Goal: Information Seeking & Learning: Learn about a topic

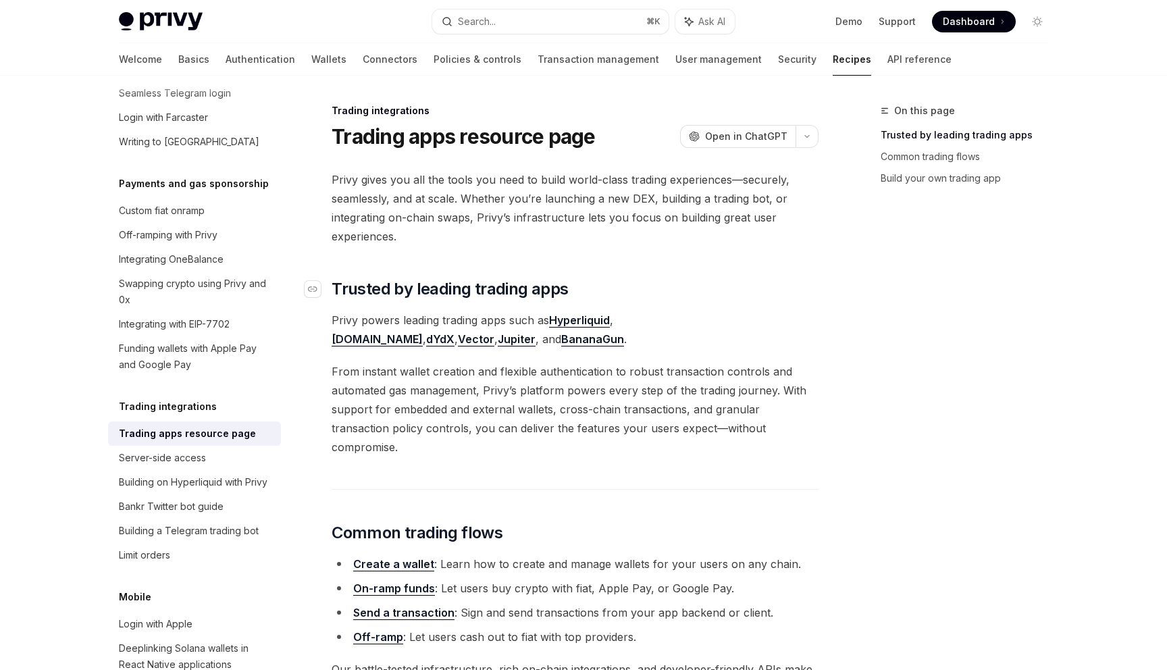
click at [474, 282] on span "Trusted by leading trading apps" at bounding box center [450, 289] width 236 height 22
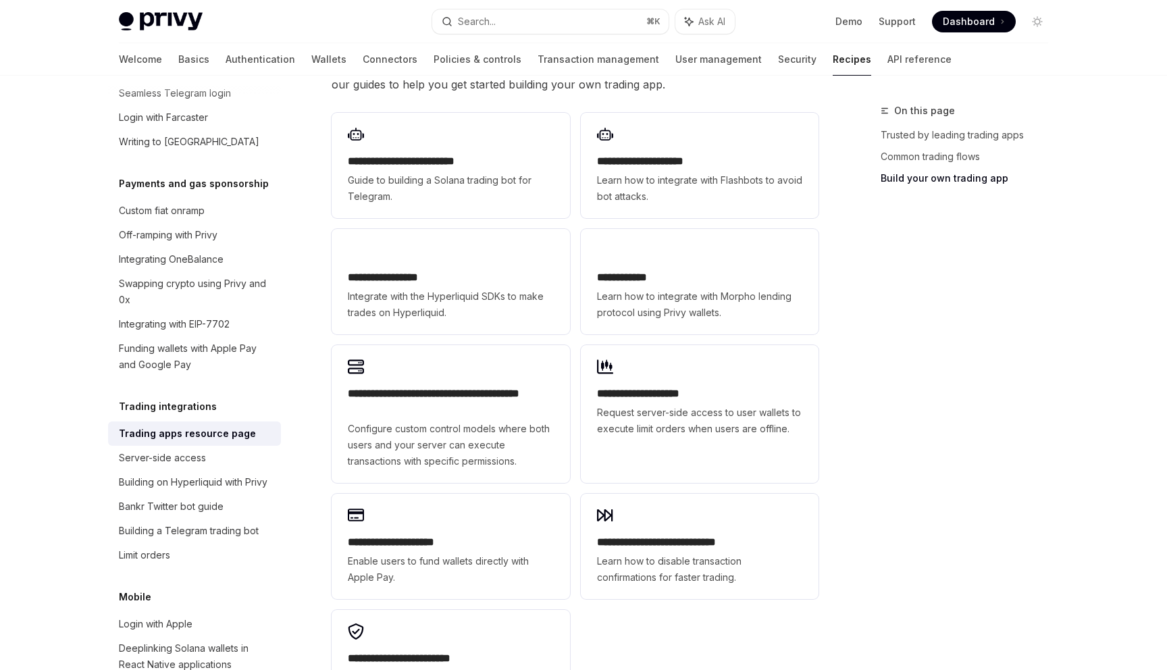
scroll to position [760, 0]
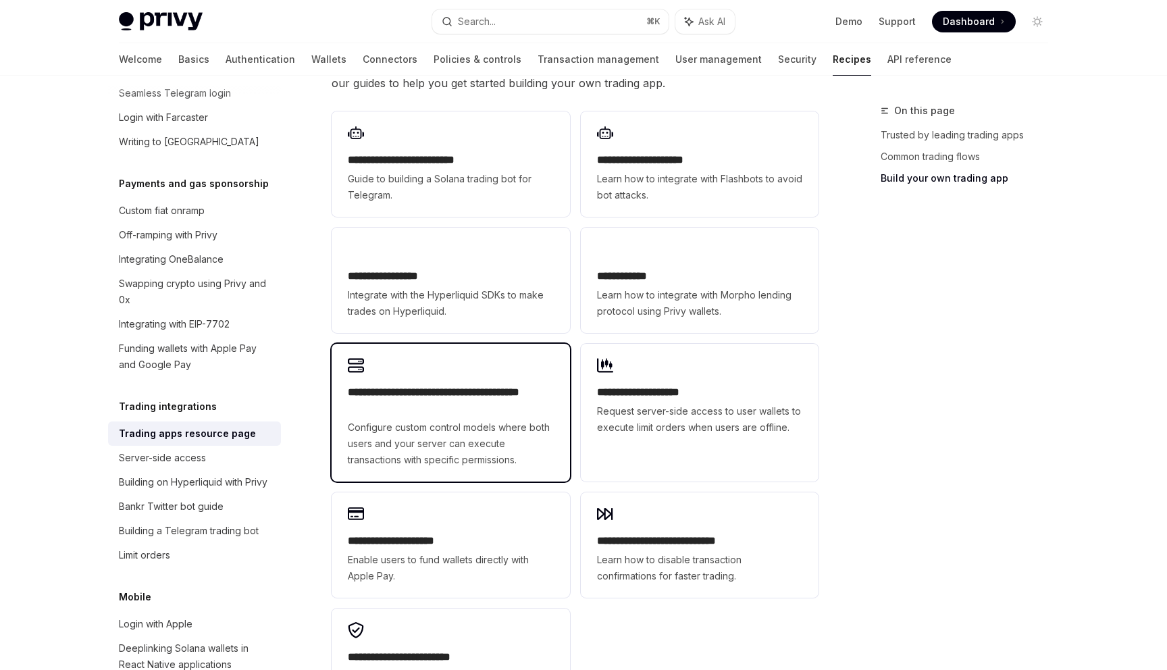
click at [468, 391] on h2 "**********" at bounding box center [450, 400] width 205 height 32
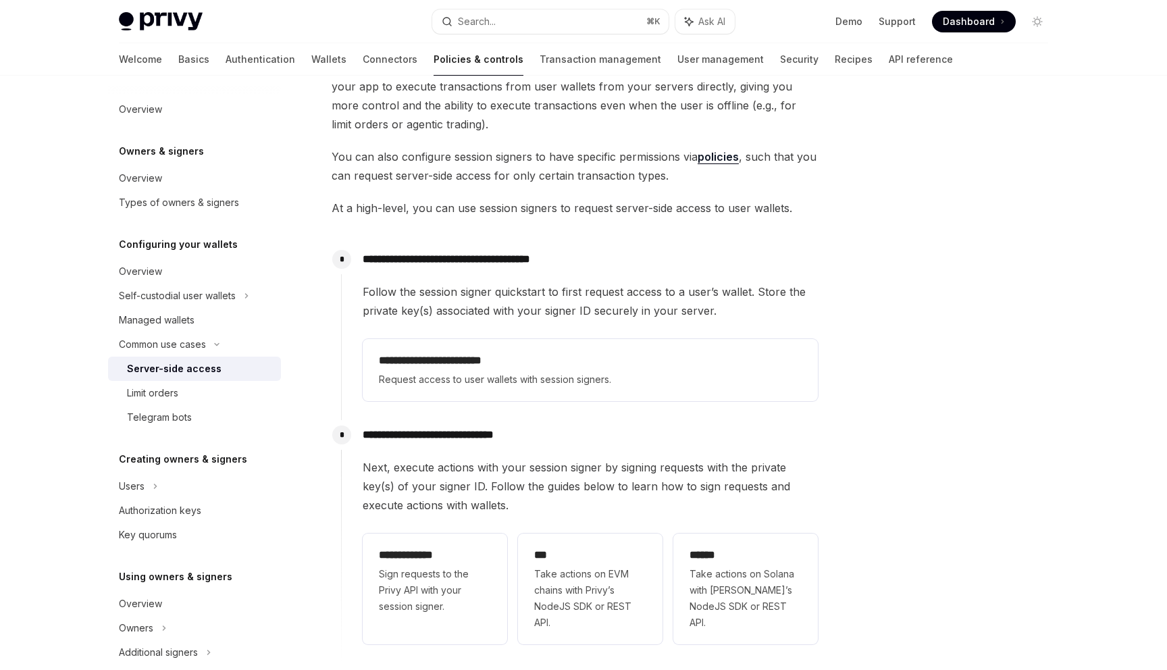
scroll to position [330, 0]
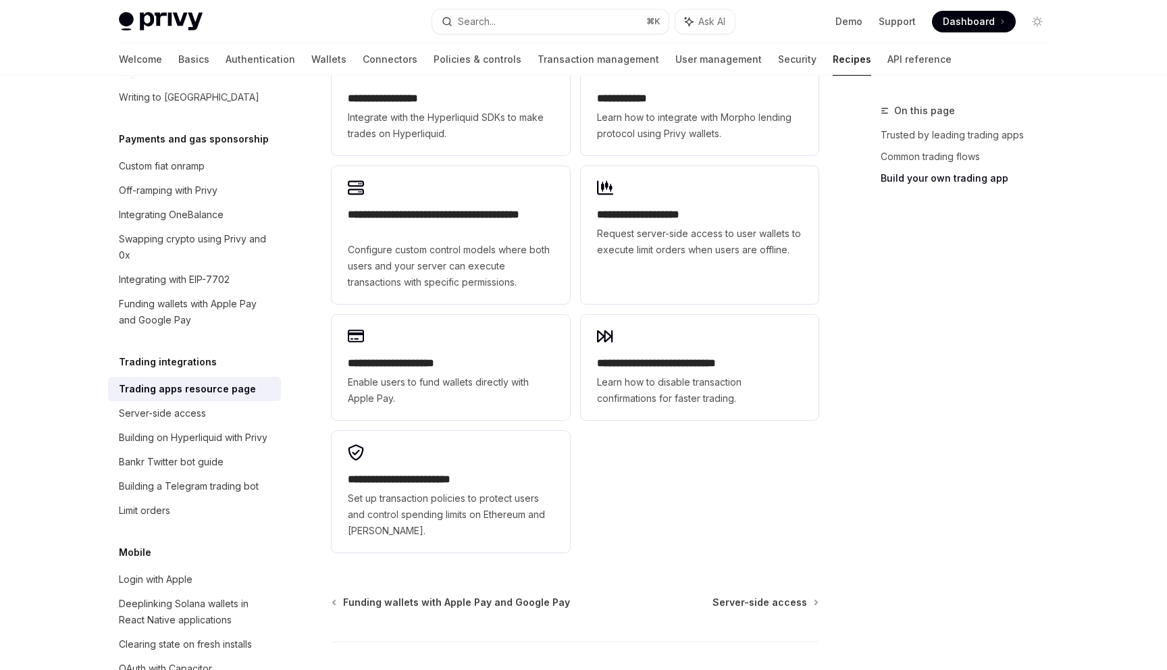
scroll to position [939, 0]
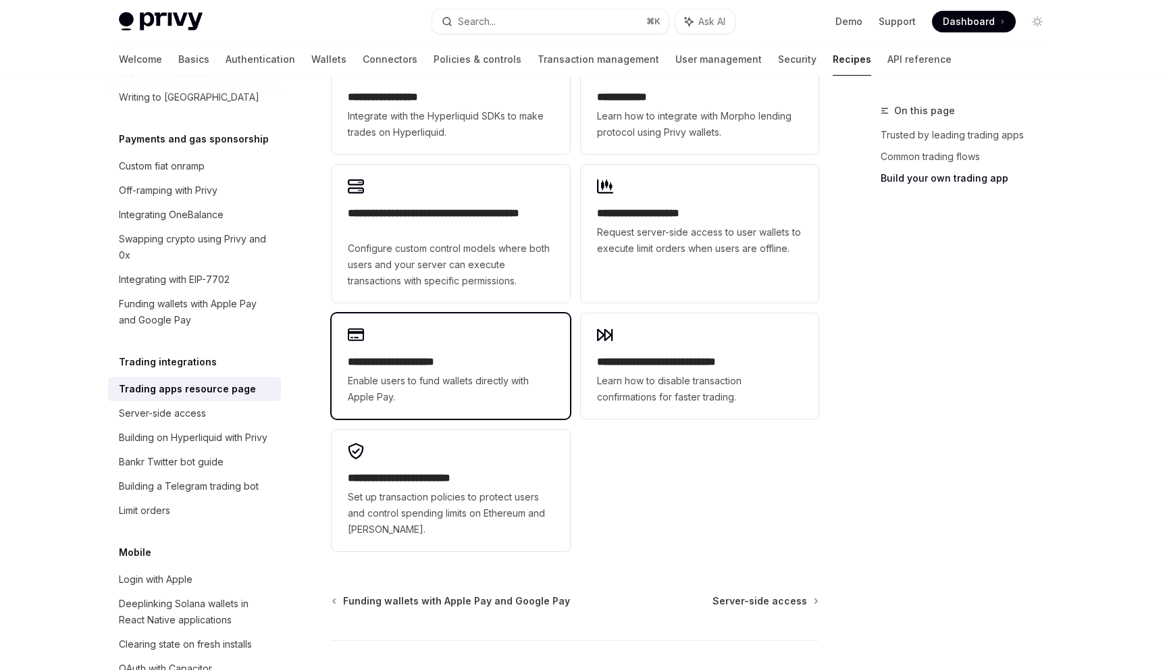
click at [454, 373] on span "Enable users to fund wallets directly with Apple Pay." at bounding box center [450, 389] width 205 height 32
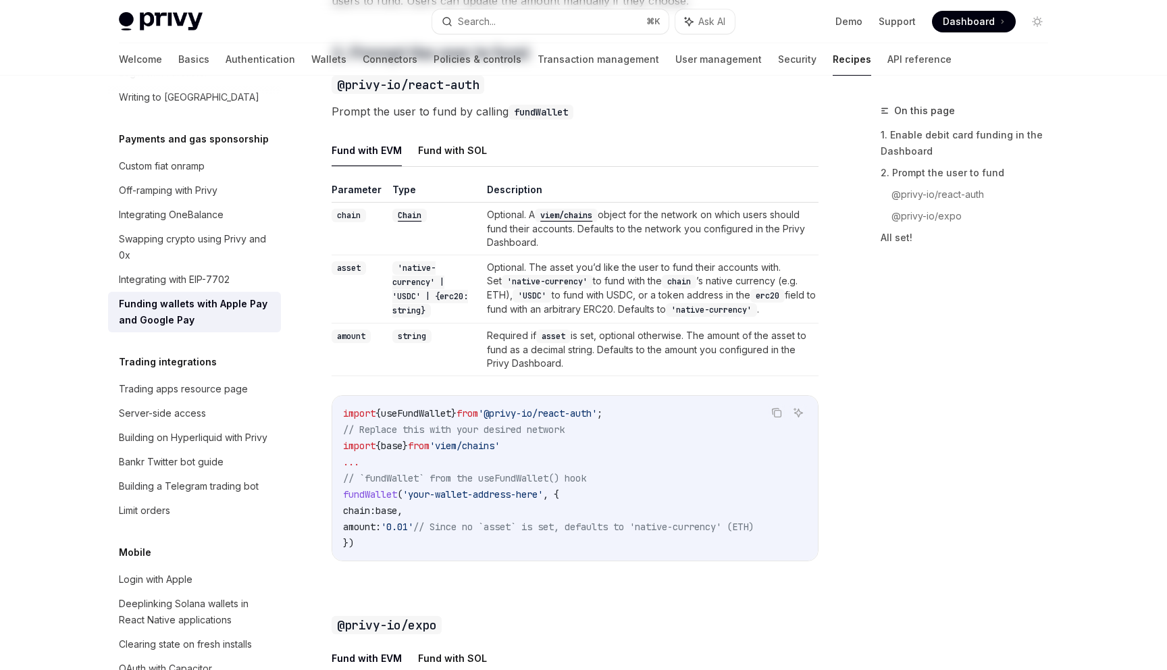
type textarea "*"
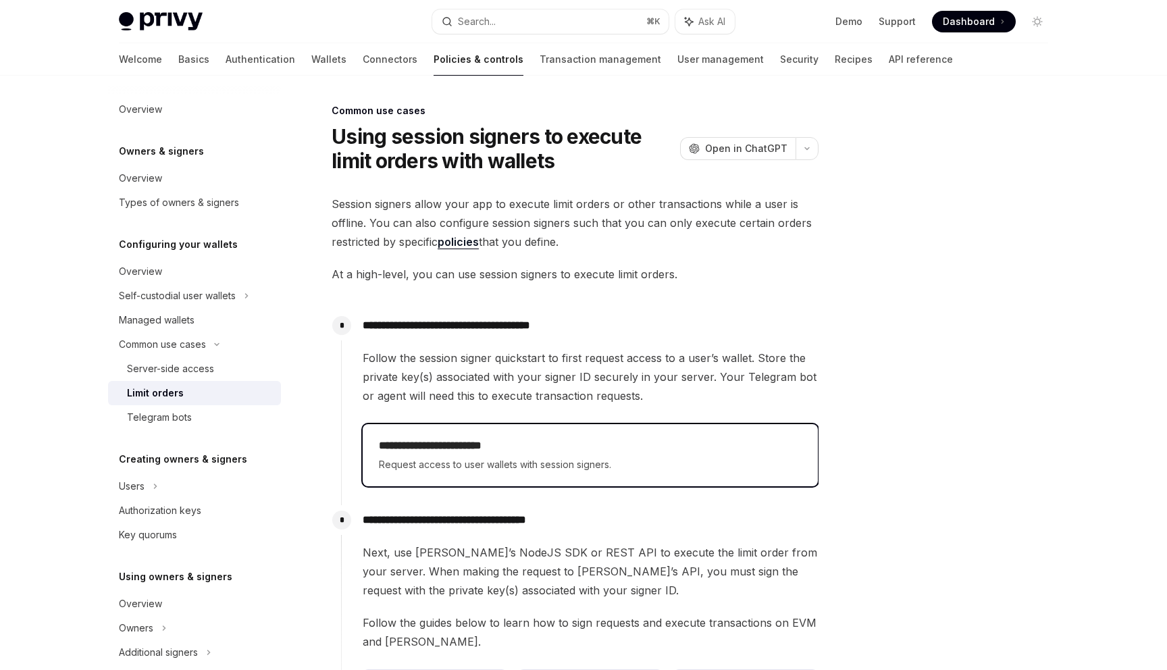
click at [435, 461] on span "Request access to user wallets with session signers." at bounding box center [590, 465] width 423 height 16
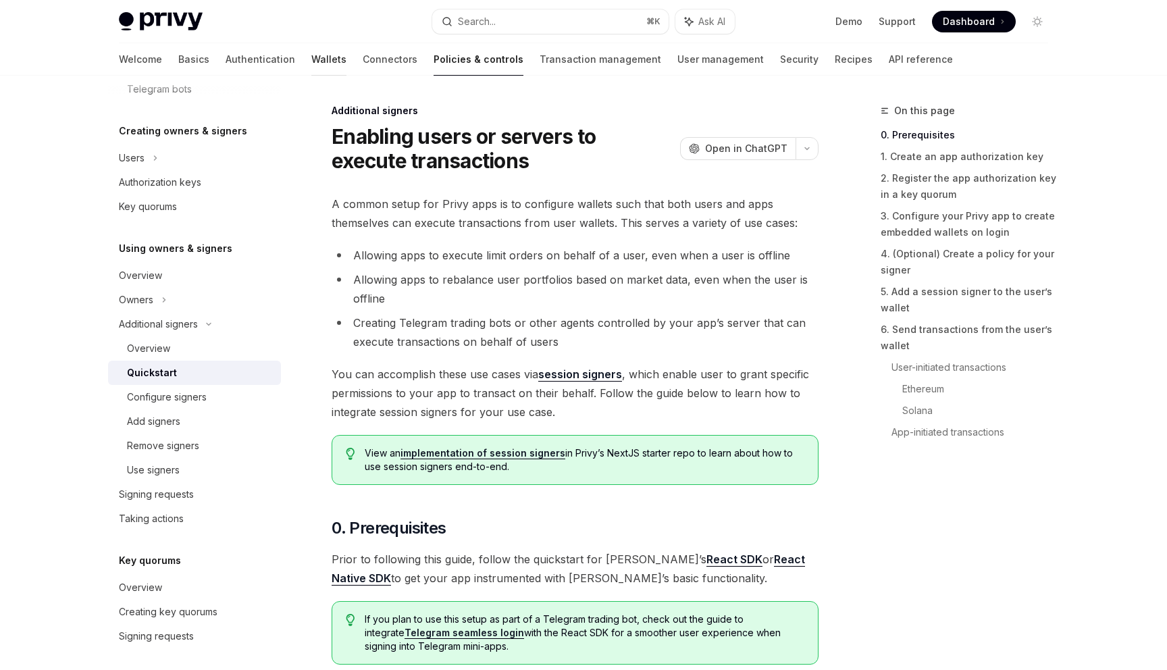
click at [311, 75] on div at bounding box center [328, 75] width 35 height 1
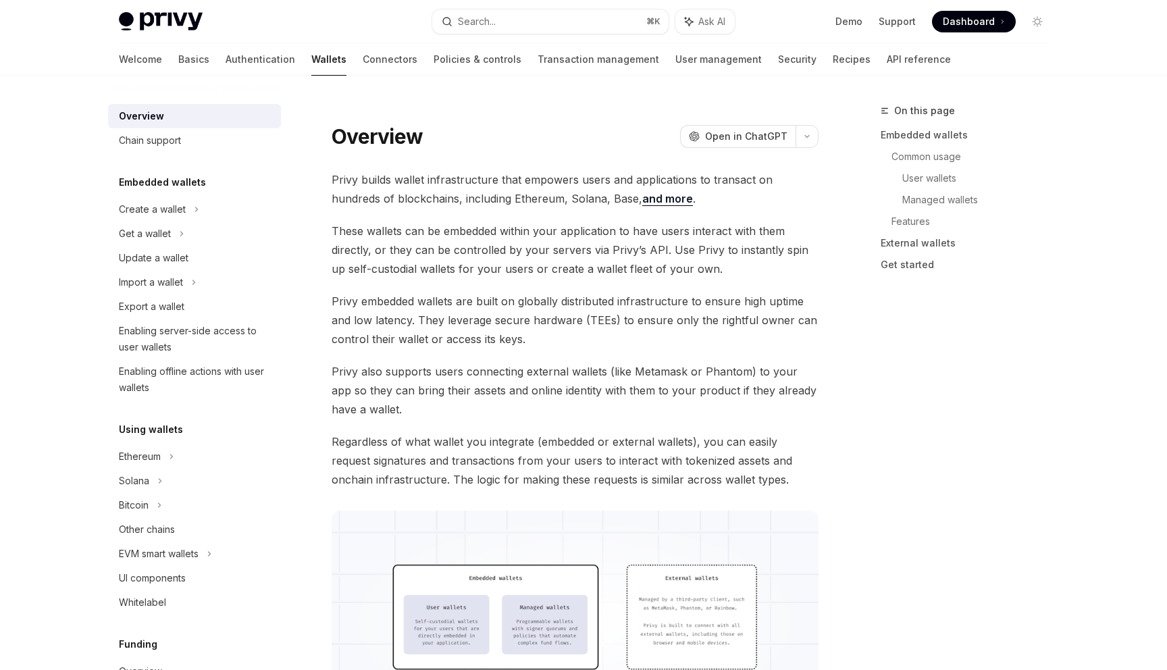
click at [311, 66] on link "Wallets" at bounding box center [328, 59] width 35 height 32
click at [195, 218] on div "Create a wallet" at bounding box center [194, 209] width 173 height 24
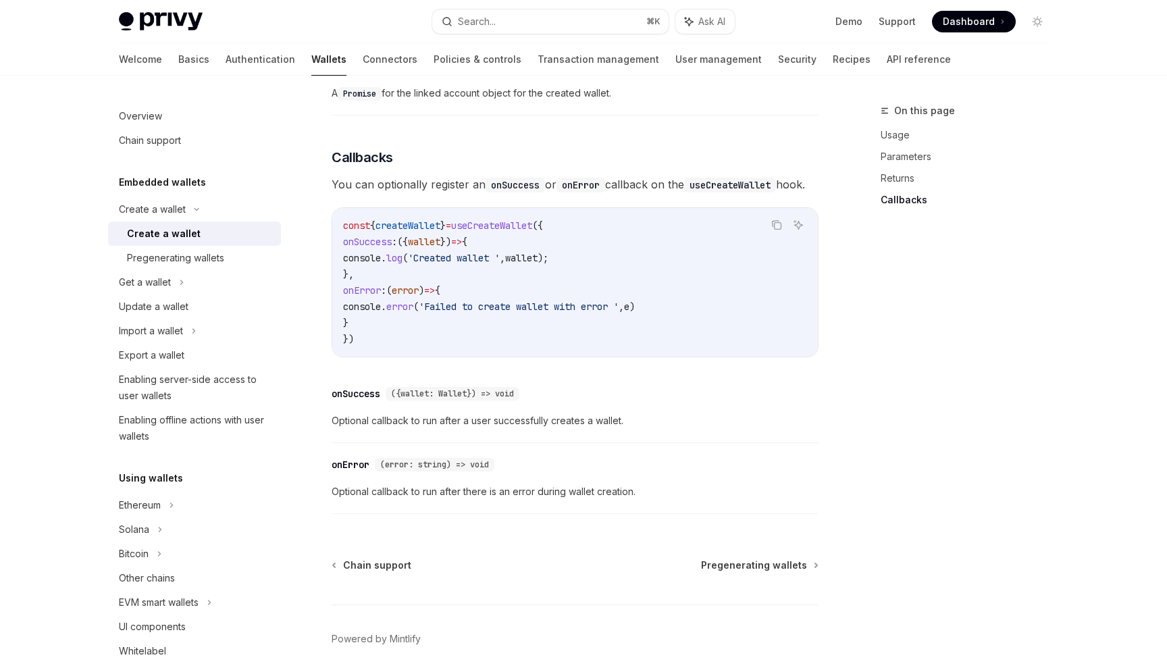
scroll to position [946, 0]
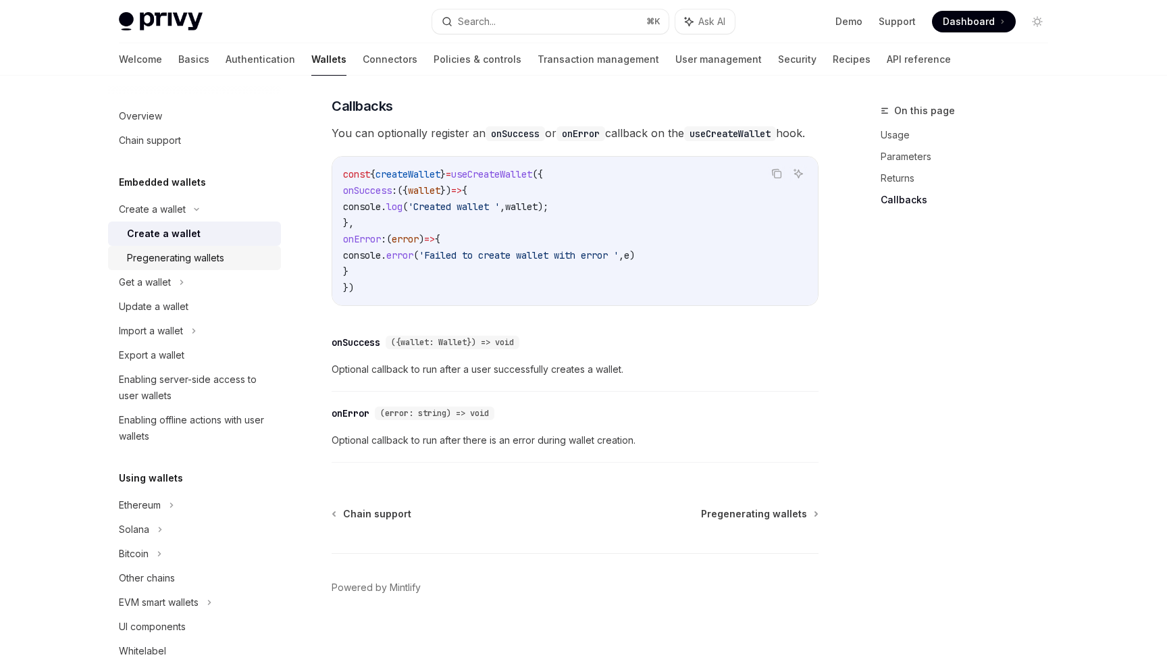
click at [176, 249] on link "Pregenerating wallets" at bounding box center [194, 258] width 173 height 24
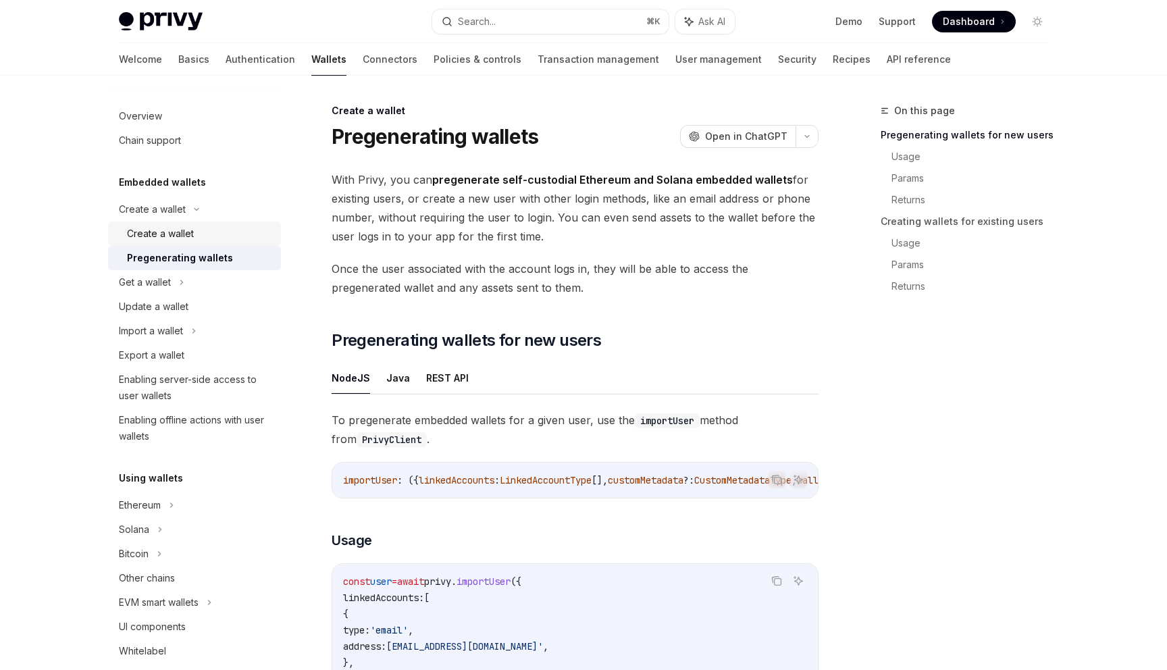
click at [181, 238] on div "Create a wallet" at bounding box center [160, 234] width 67 height 16
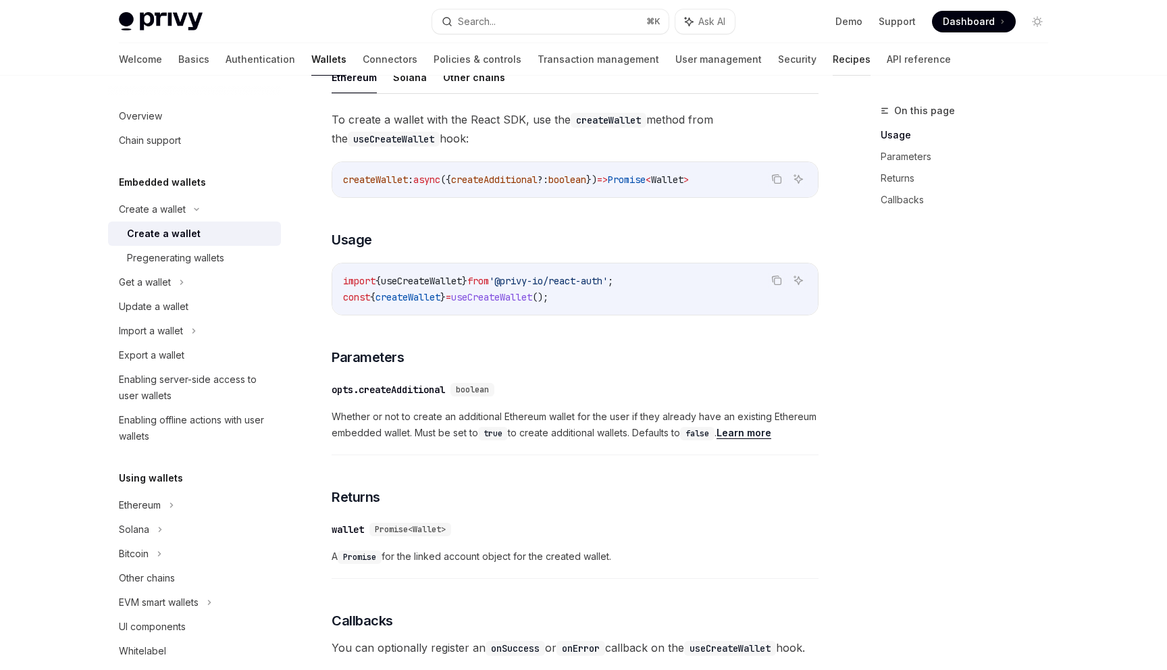
click at [833, 56] on link "Recipes" at bounding box center [852, 59] width 38 height 32
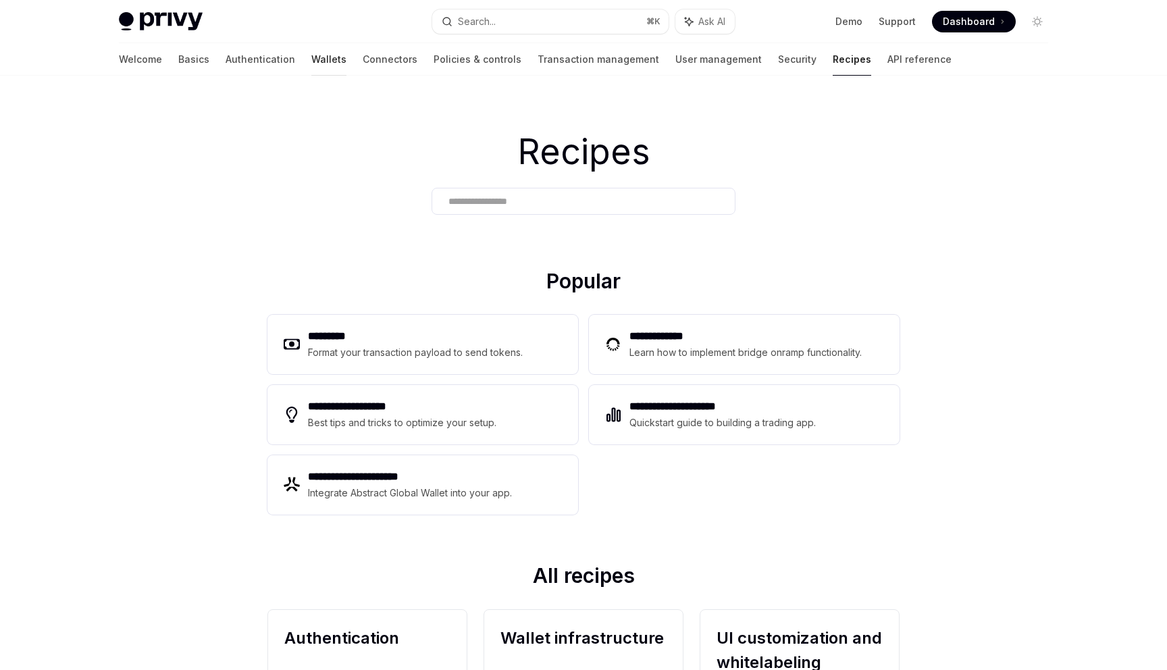
click at [311, 52] on link "Wallets" at bounding box center [328, 59] width 35 height 32
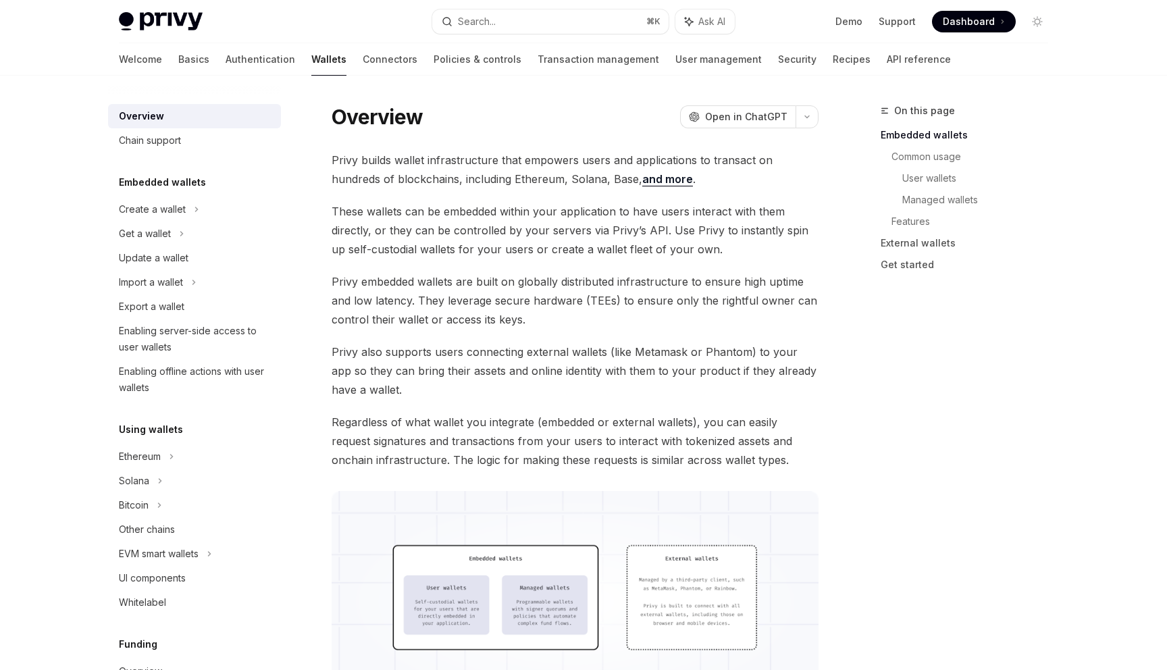
scroll to position [29, 0]
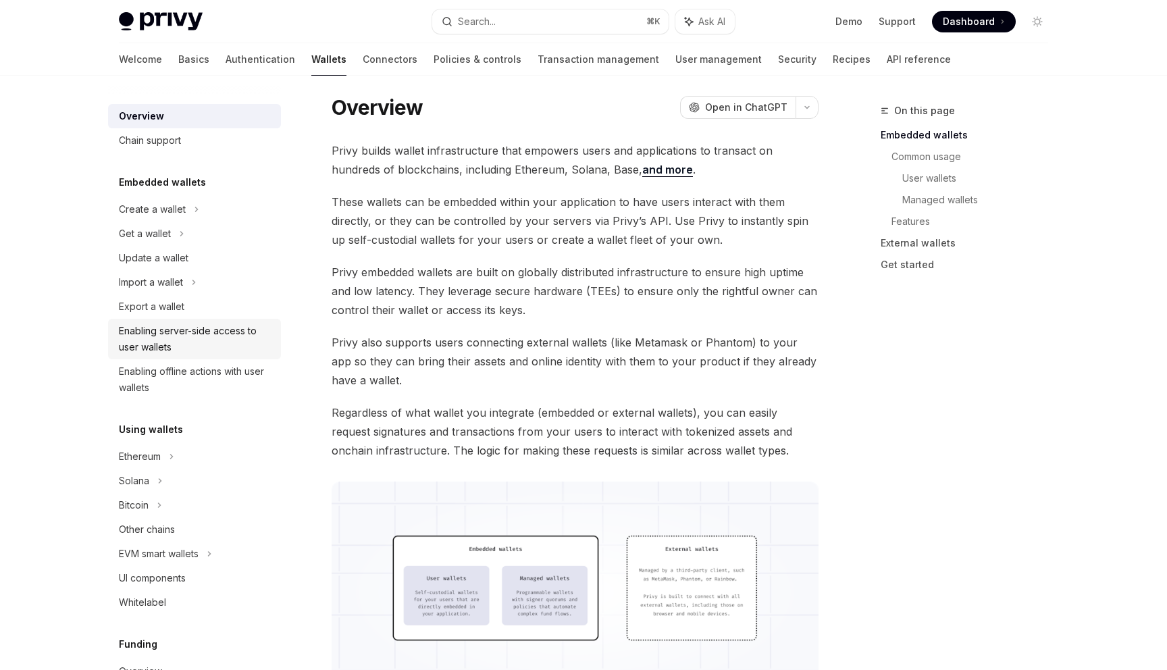
click at [197, 323] on div "Enabling server-side access to user wallets" at bounding box center [196, 339] width 154 height 32
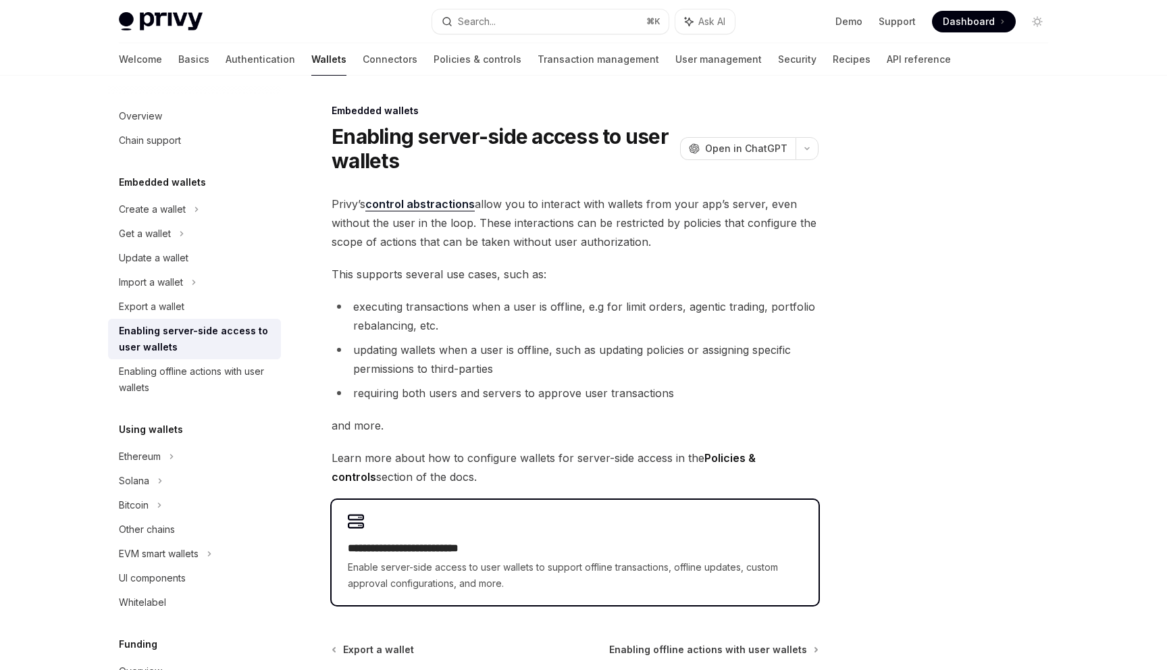
click at [442, 531] on div "**********" at bounding box center [575, 552] width 487 height 105
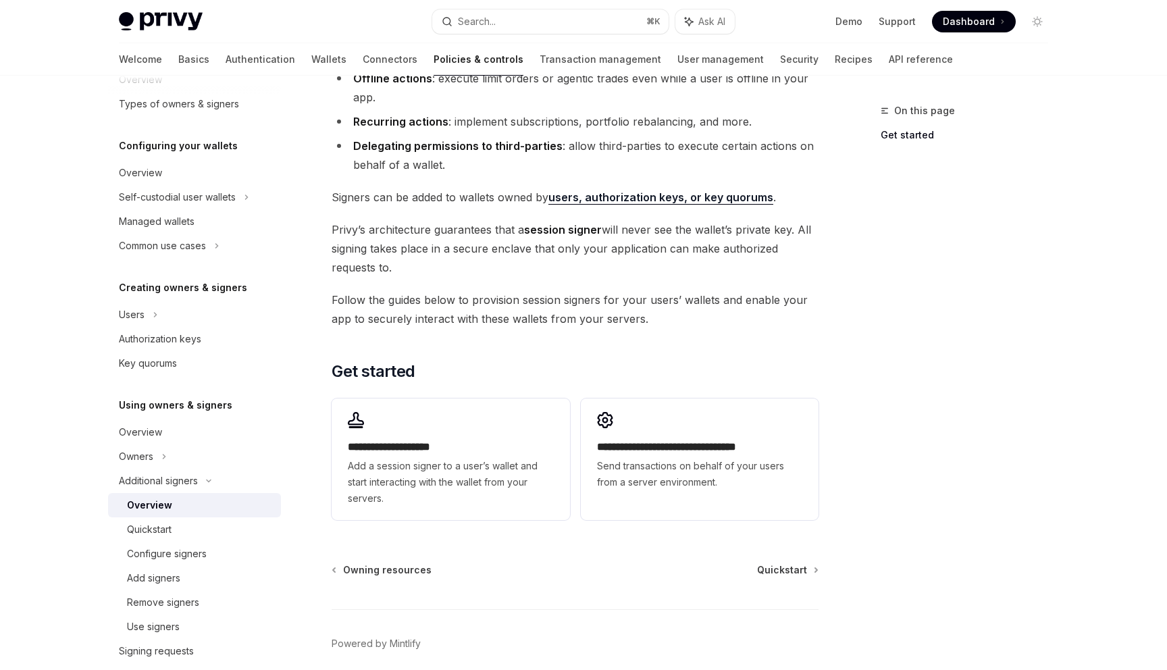
scroll to position [173, 0]
click at [433, 432] on div "**********" at bounding box center [451, 458] width 238 height 122
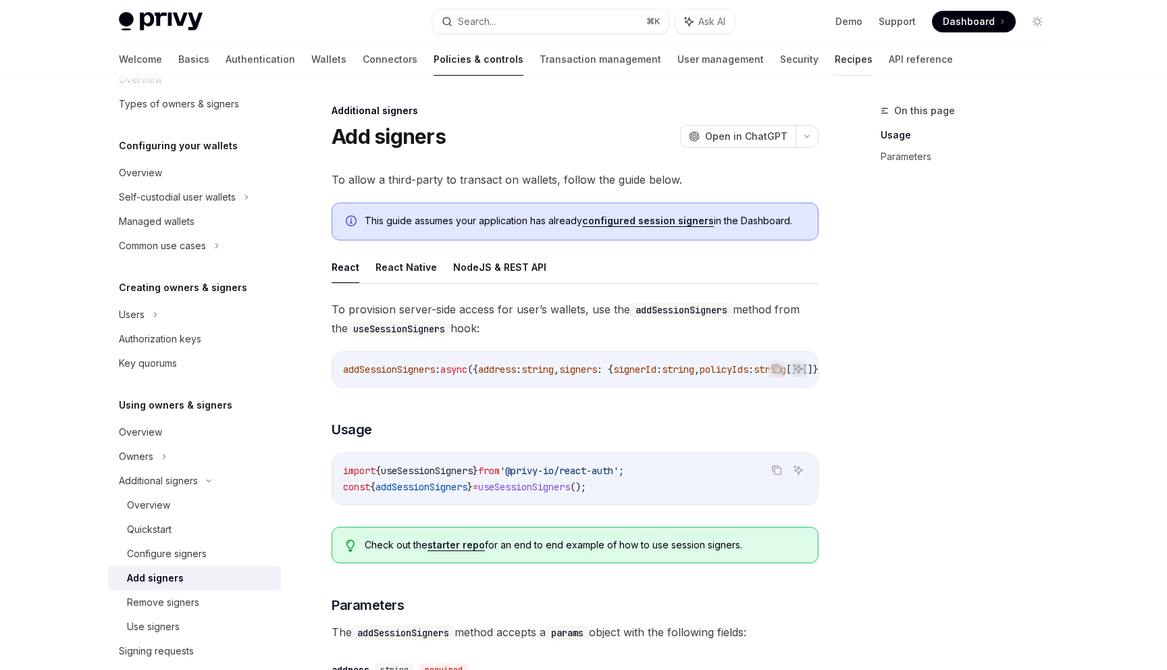
click at [835, 52] on link "Recipes" at bounding box center [854, 59] width 38 height 32
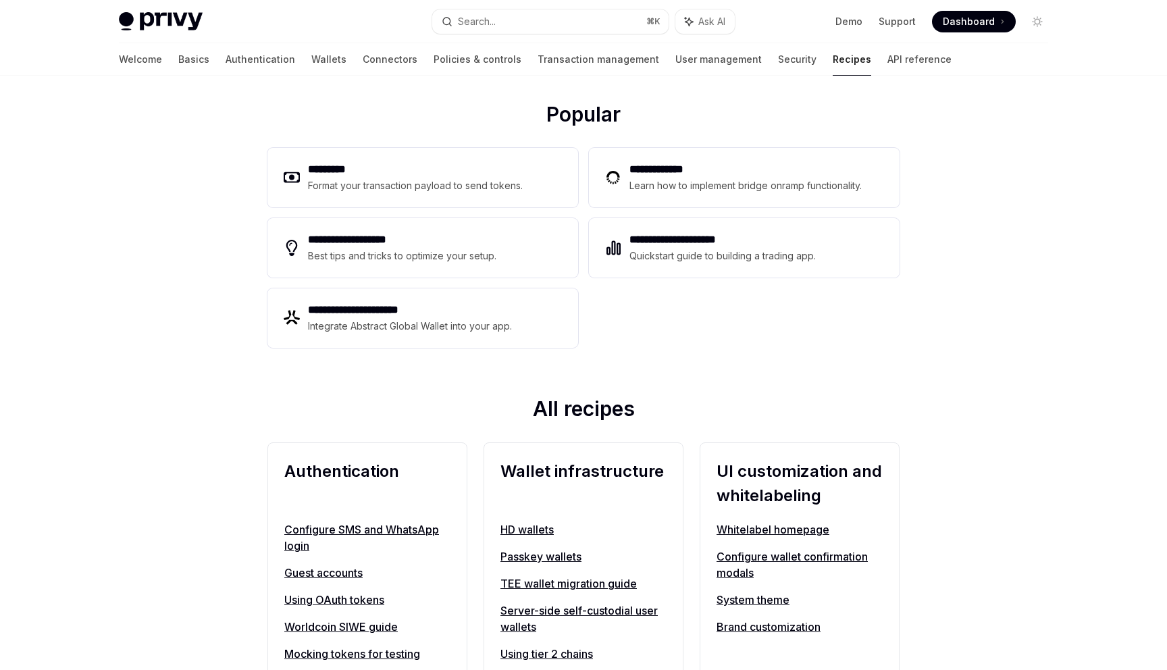
scroll to position [168, 0]
click at [670, 272] on div "**********" at bounding box center [744, 247] width 311 height 59
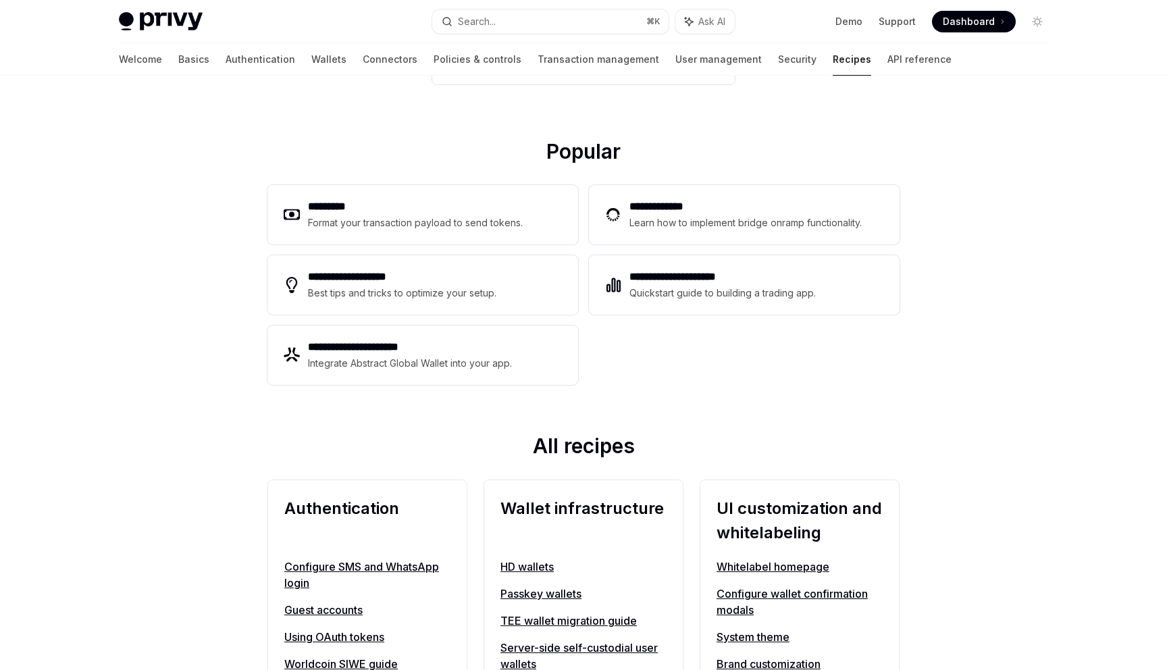
scroll to position [168, 0]
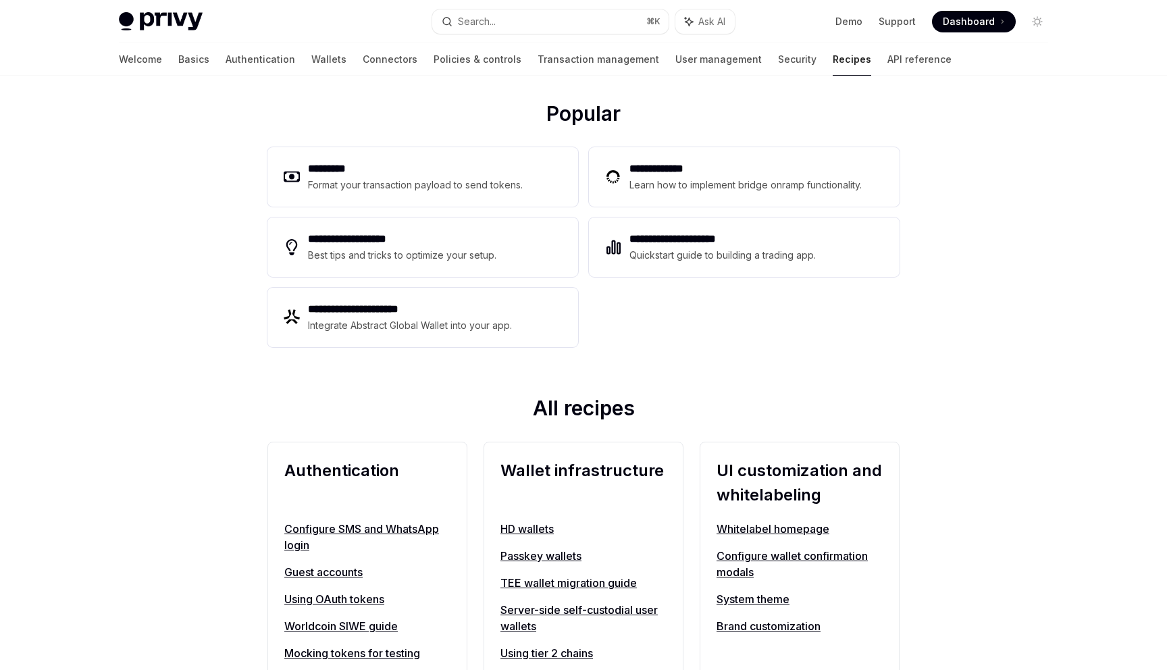
click at [670, 272] on div "**********" at bounding box center [744, 247] width 311 height 59
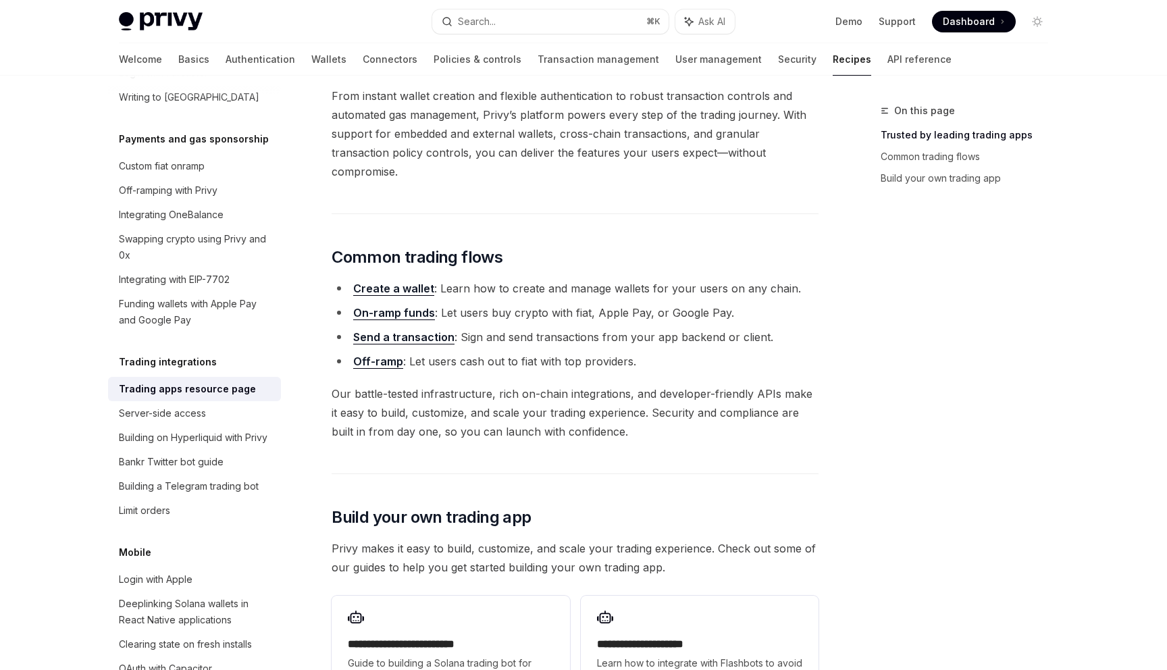
scroll to position [280, 0]
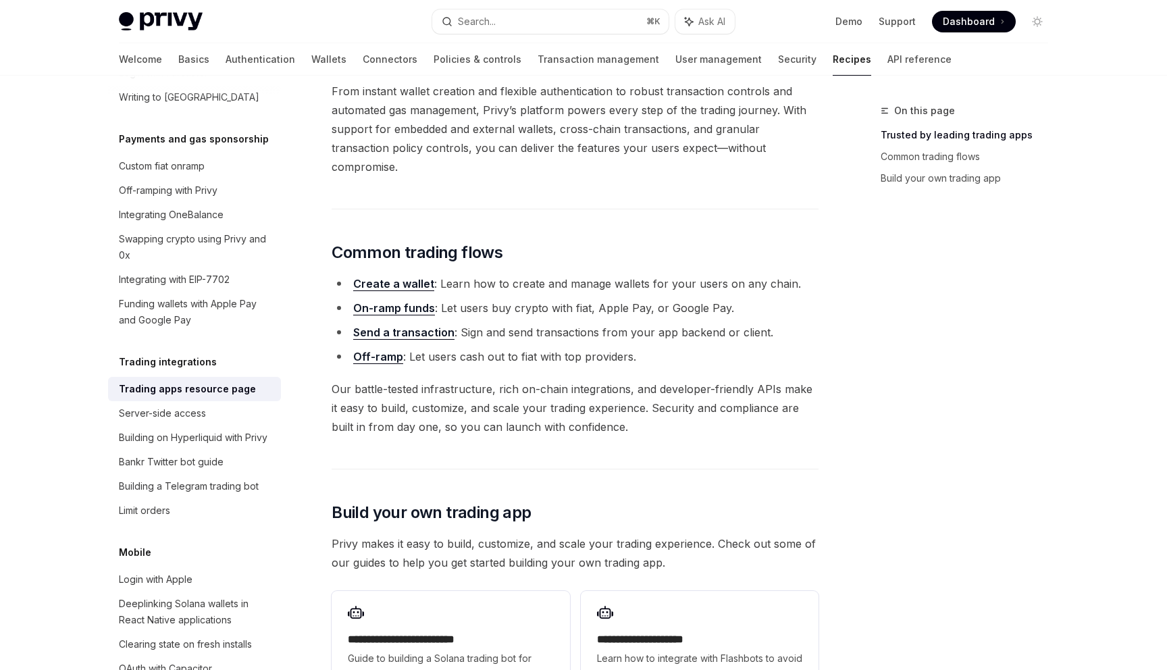
click at [397, 277] on link "Create a wallet" at bounding box center [393, 284] width 81 height 14
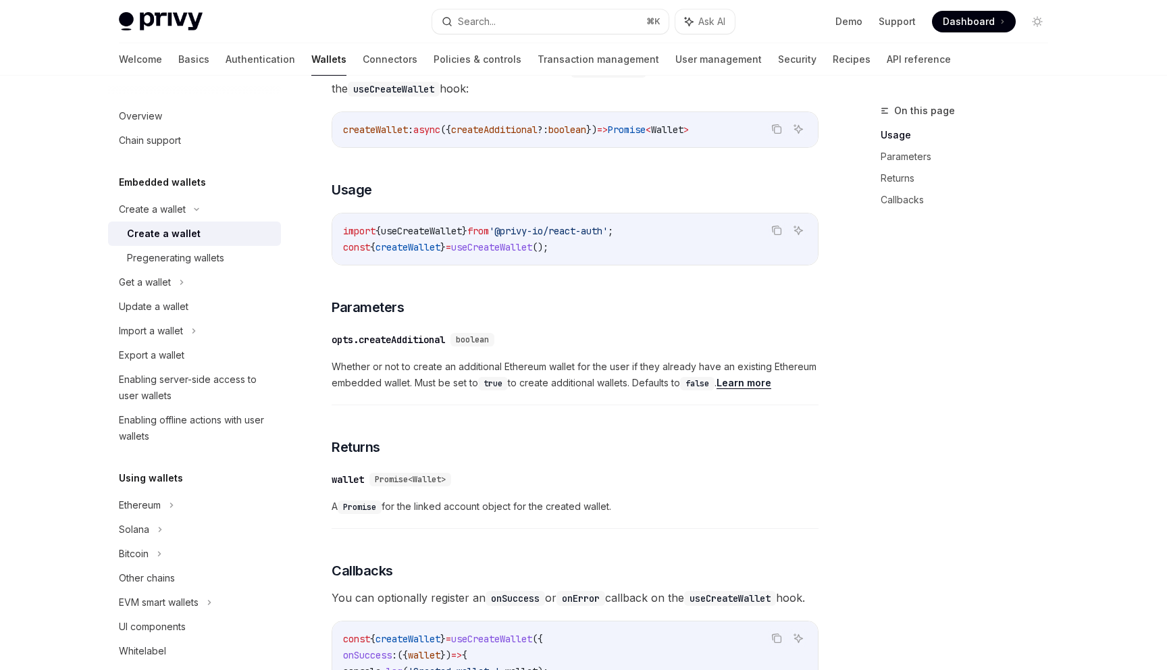
scroll to position [584, 0]
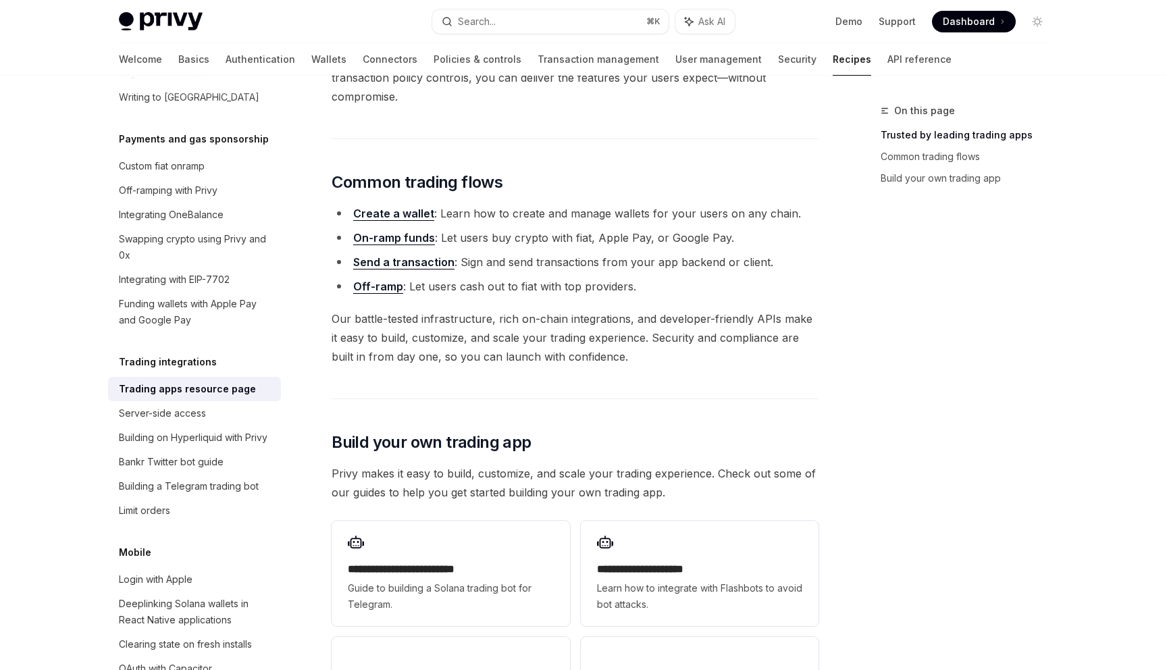
scroll to position [280, 0]
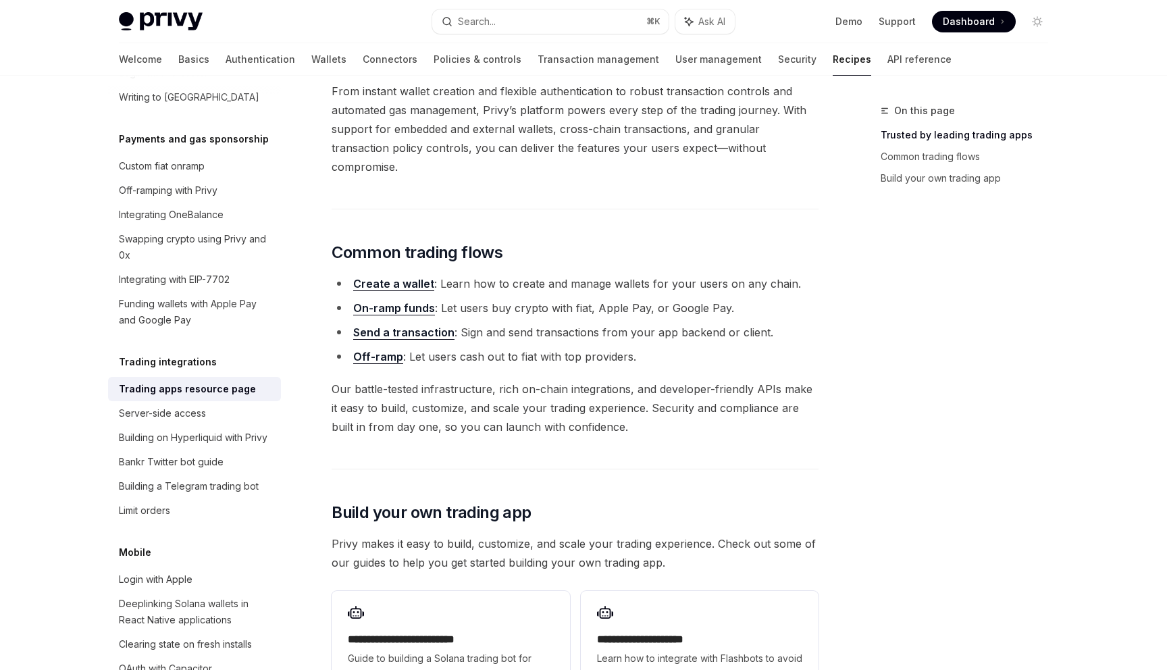
click at [397, 301] on link "On-ramp funds" at bounding box center [394, 308] width 82 height 14
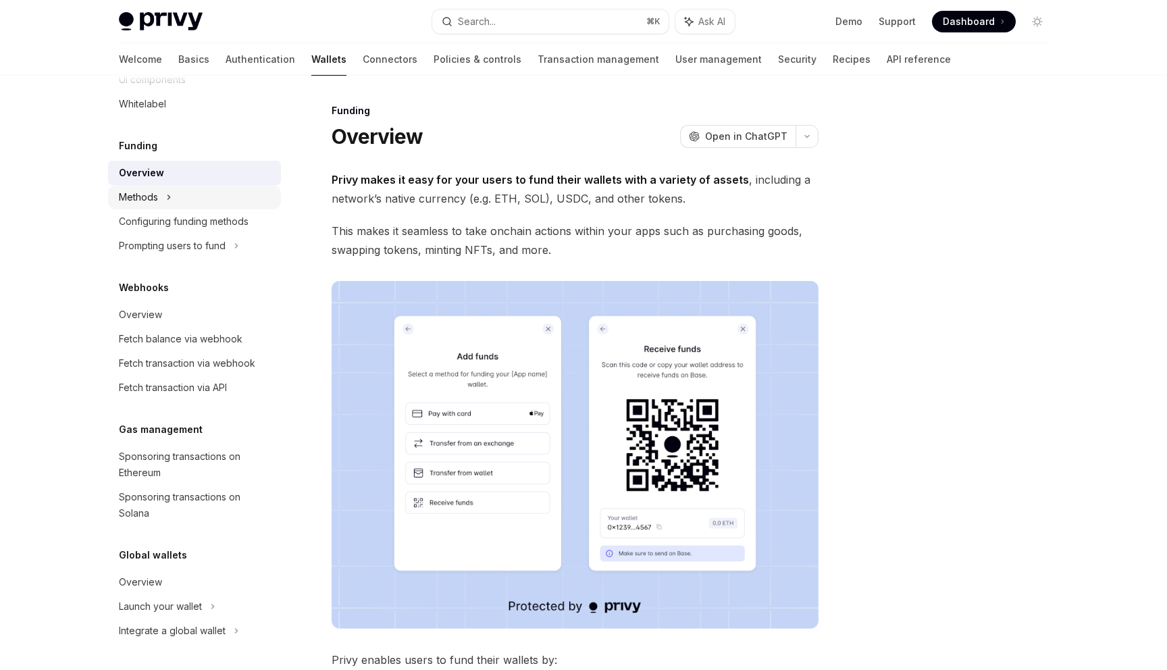
click at [169, 196] on icon at bounding box center [169, 197] width 2 height 4
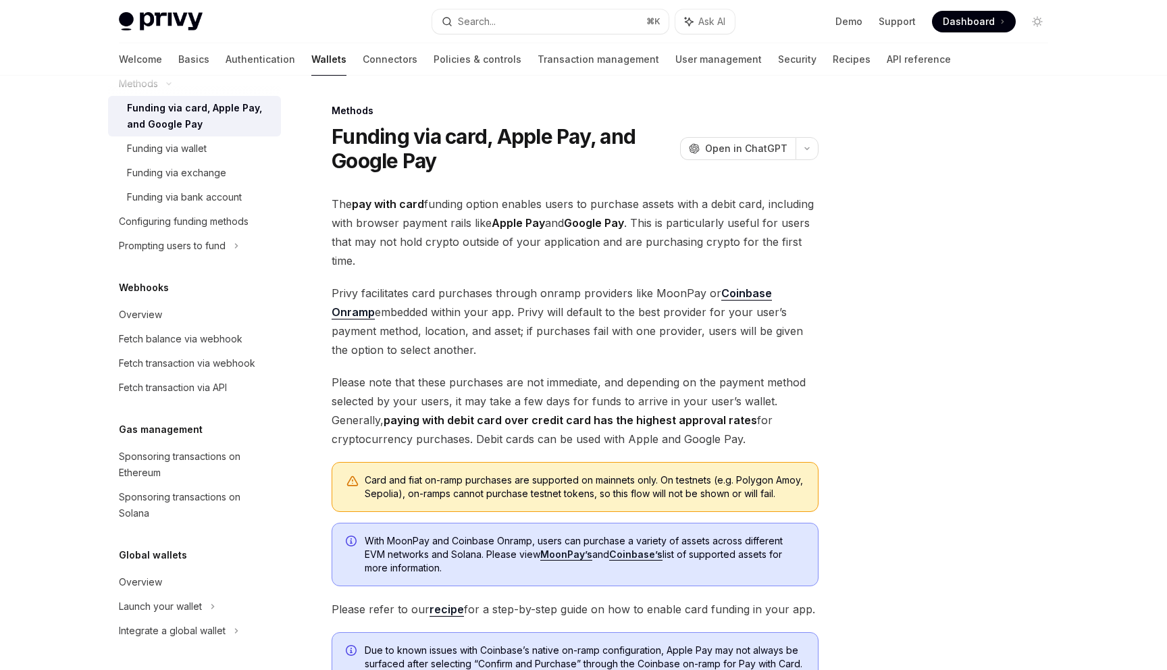
scroll to position [299, 0]
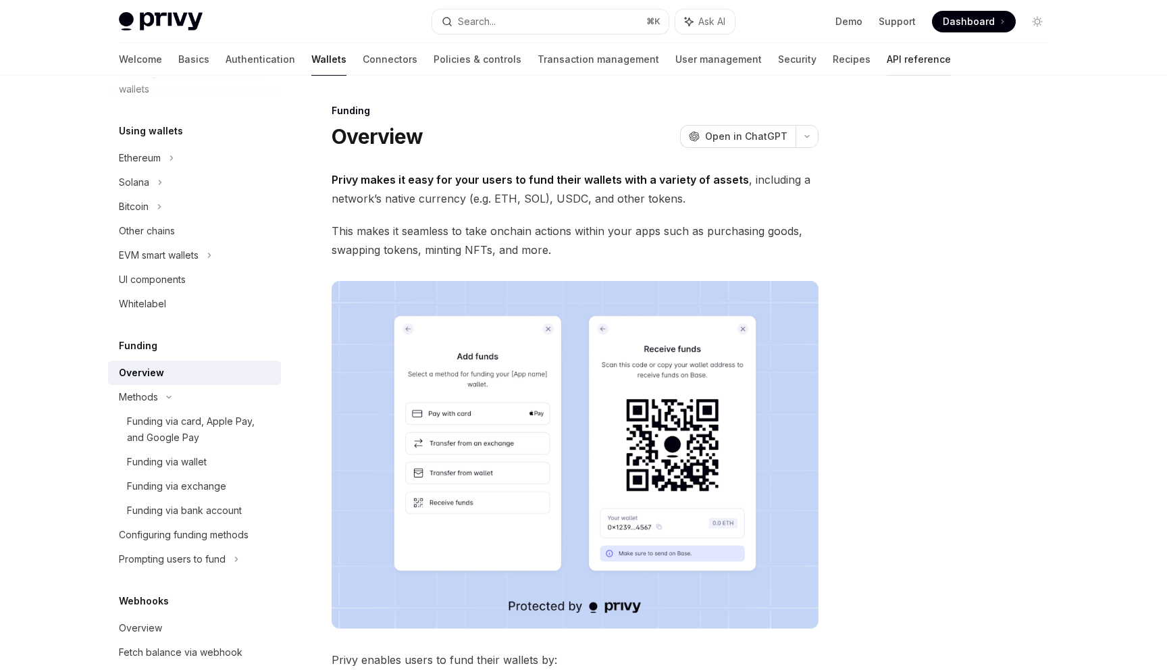
click at [887, 56] on link "API reference" at bounding box center [919, 59] width 64 height 32
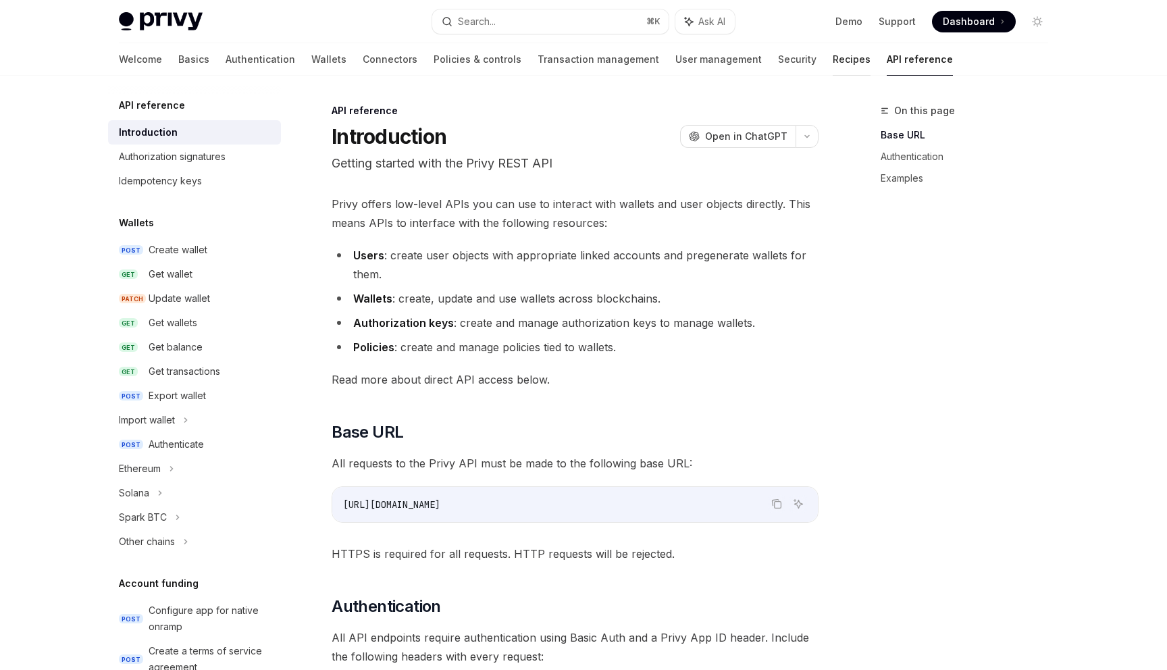
click at [833, 55] on link "Recipes" at bounding box center [852, 59] width 38 height 32
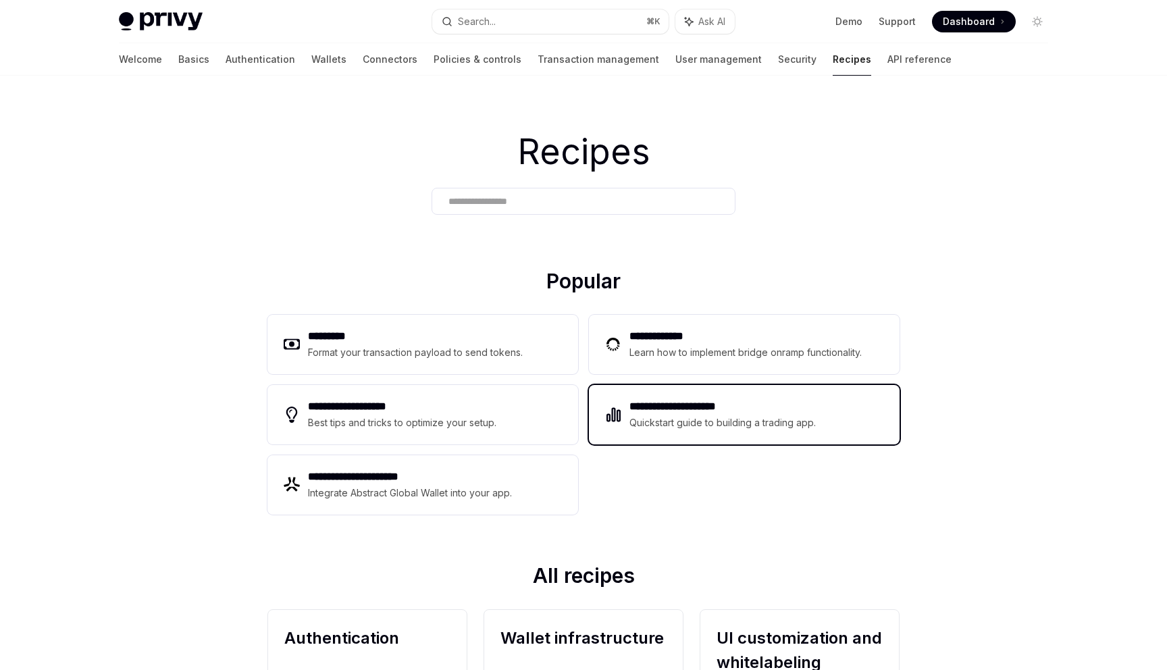
click at [753, 411] on h2 "**********" at bounding box center [723, 407] width 187 height 16
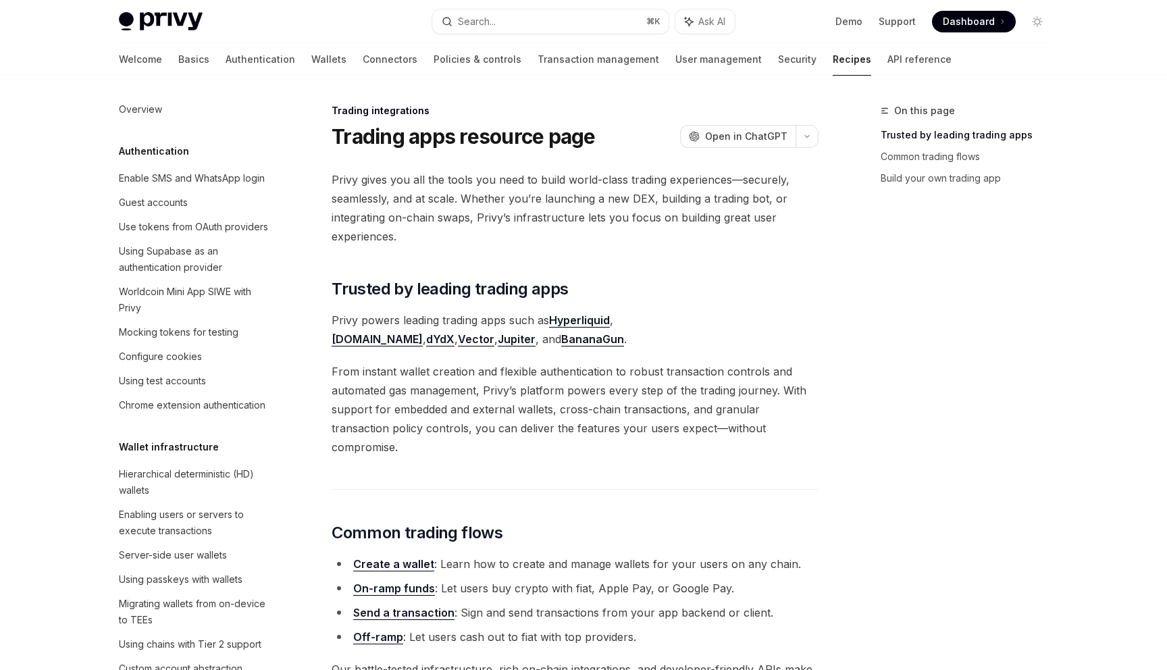
scroll to position [1159, 0]
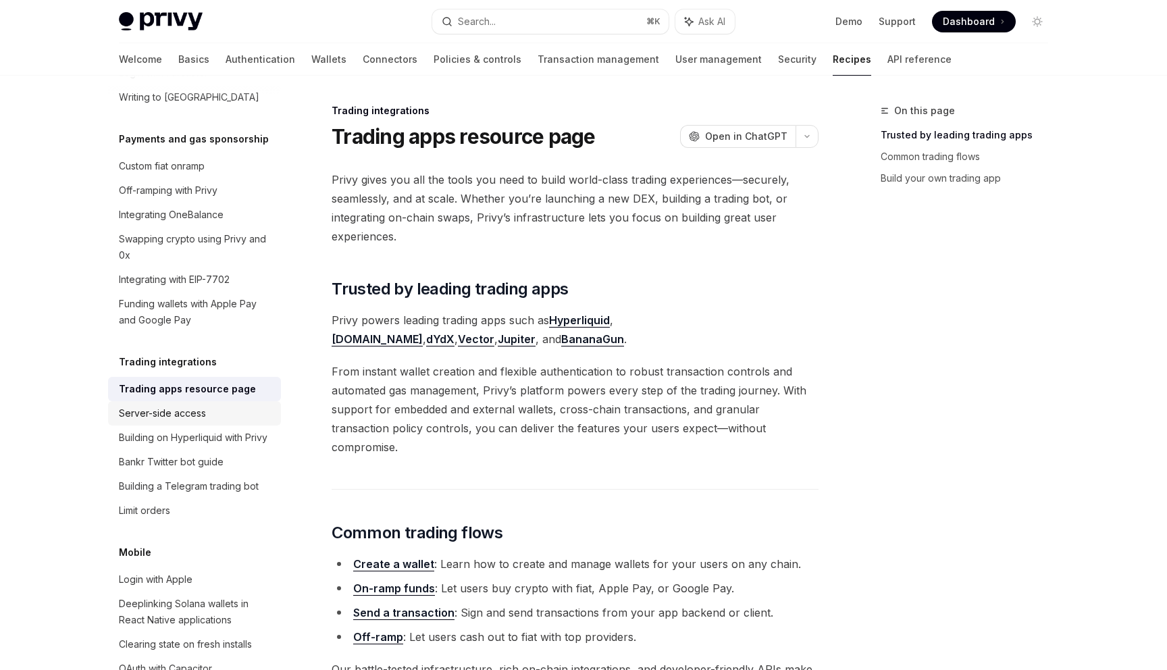
click at [240, 405] on div "Server-side access" at bounding box center [196, 413] width 154 height 16
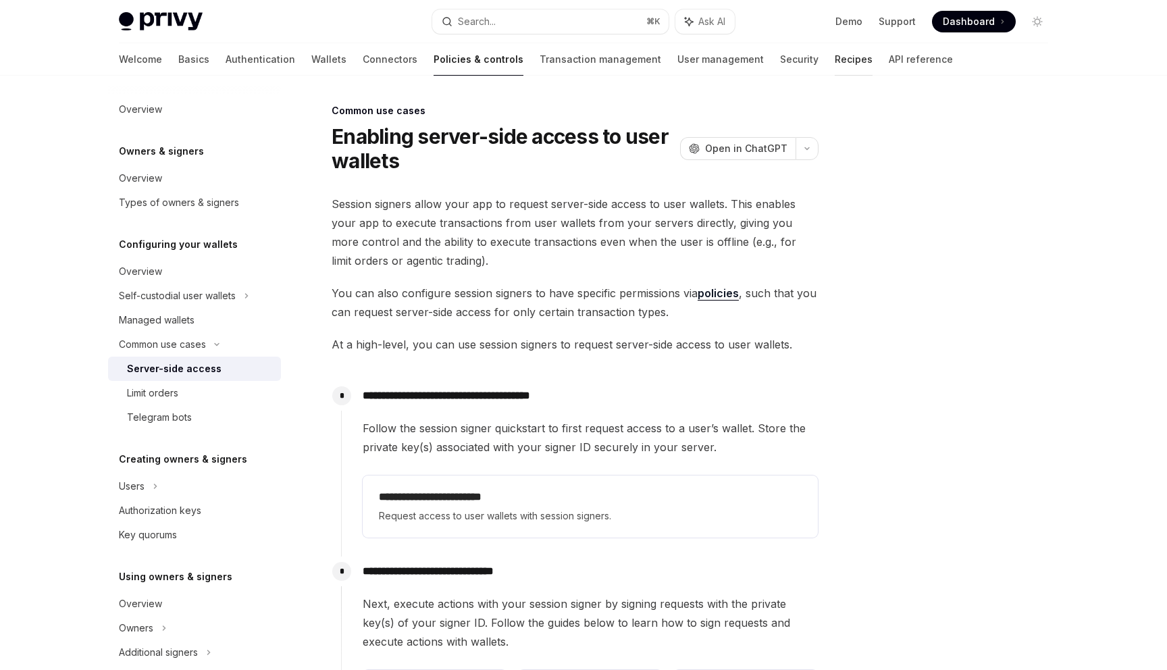
click at [835, 52] on link "Recipes" at bounding box center [854, 59] width 38 height 32
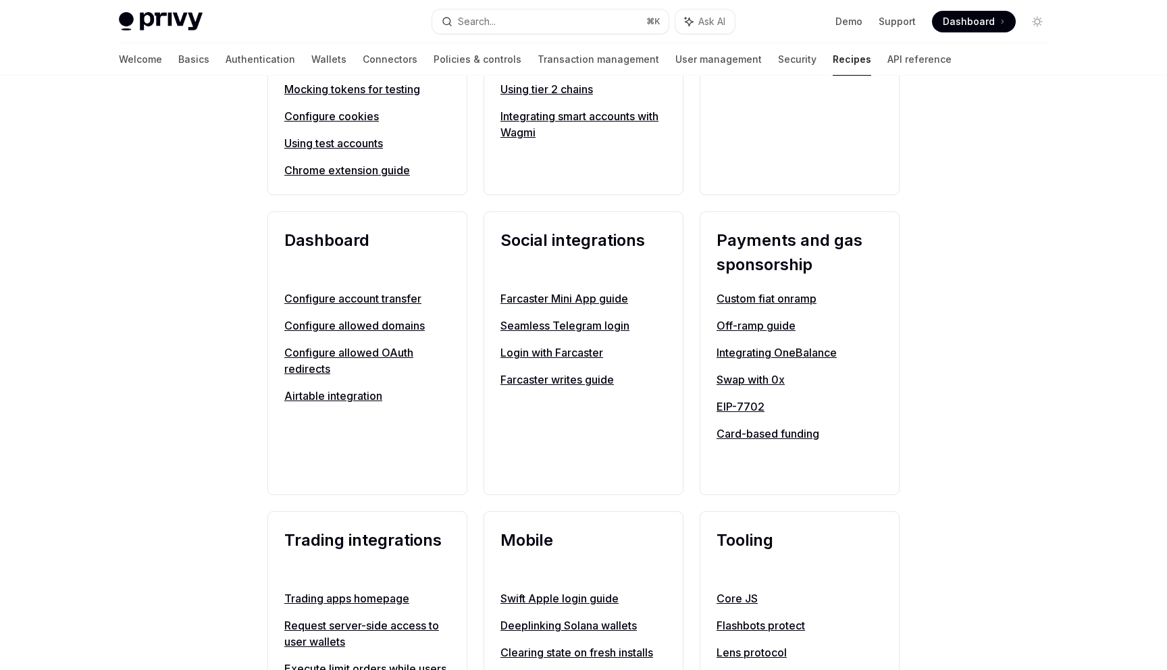
scroll to position [730, 0]
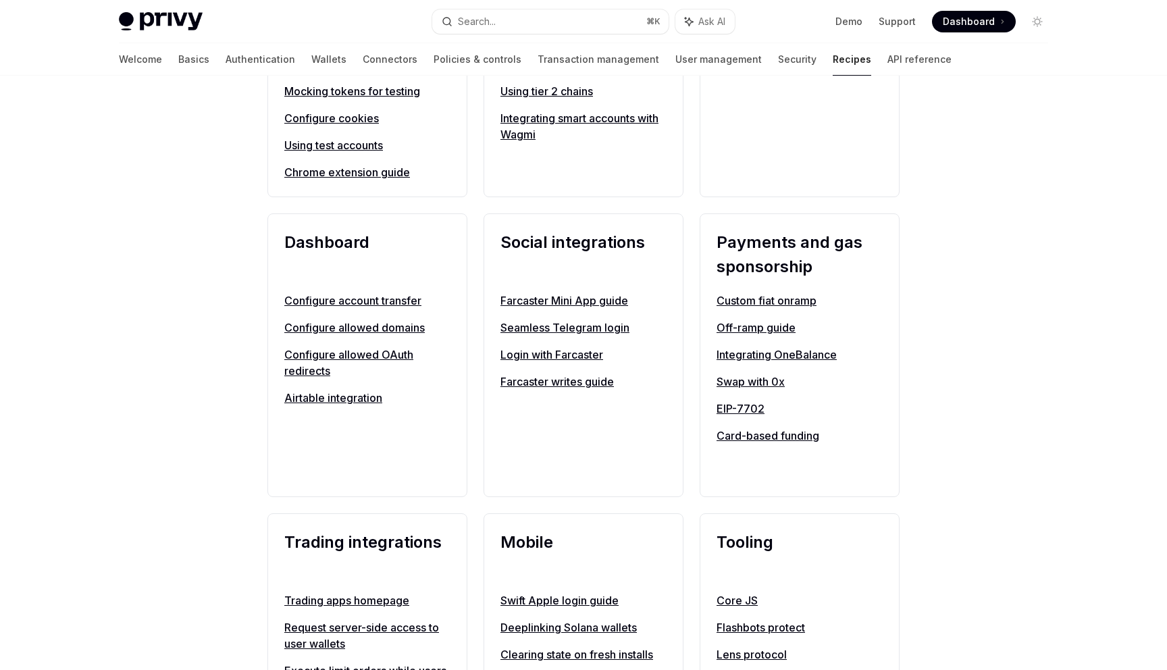
click at [736, 324] on link "Off-ramp guide" at bounding box center [800, 328] width 166 height 16
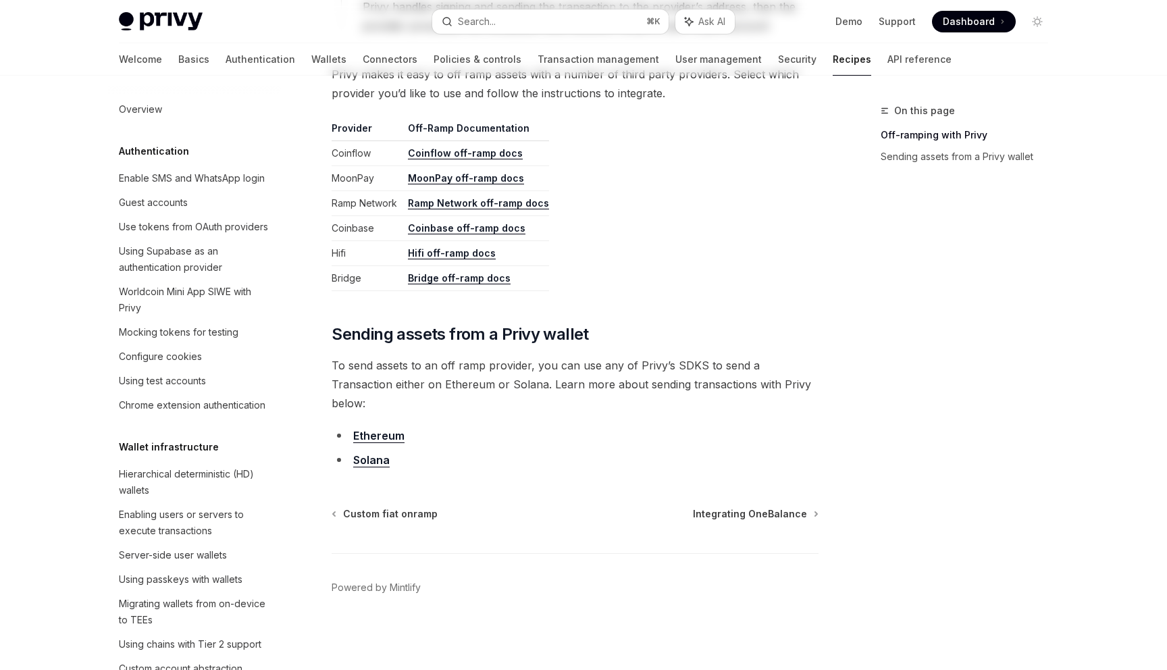
scroll to position [961, 0]
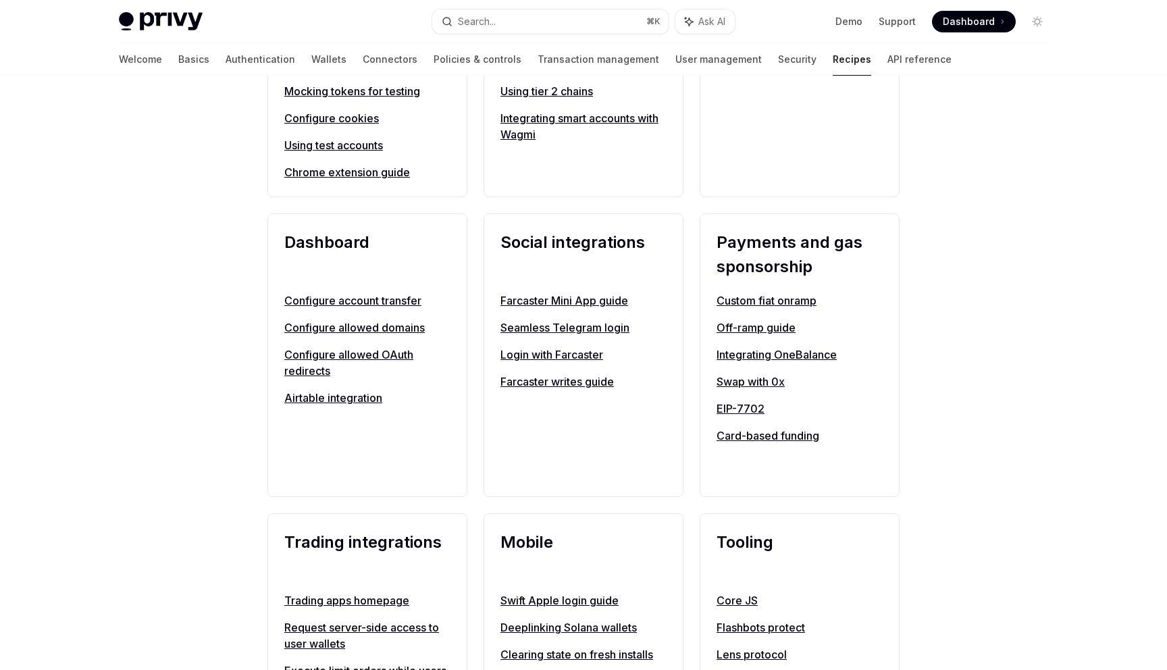
scroll to position [649, 0]
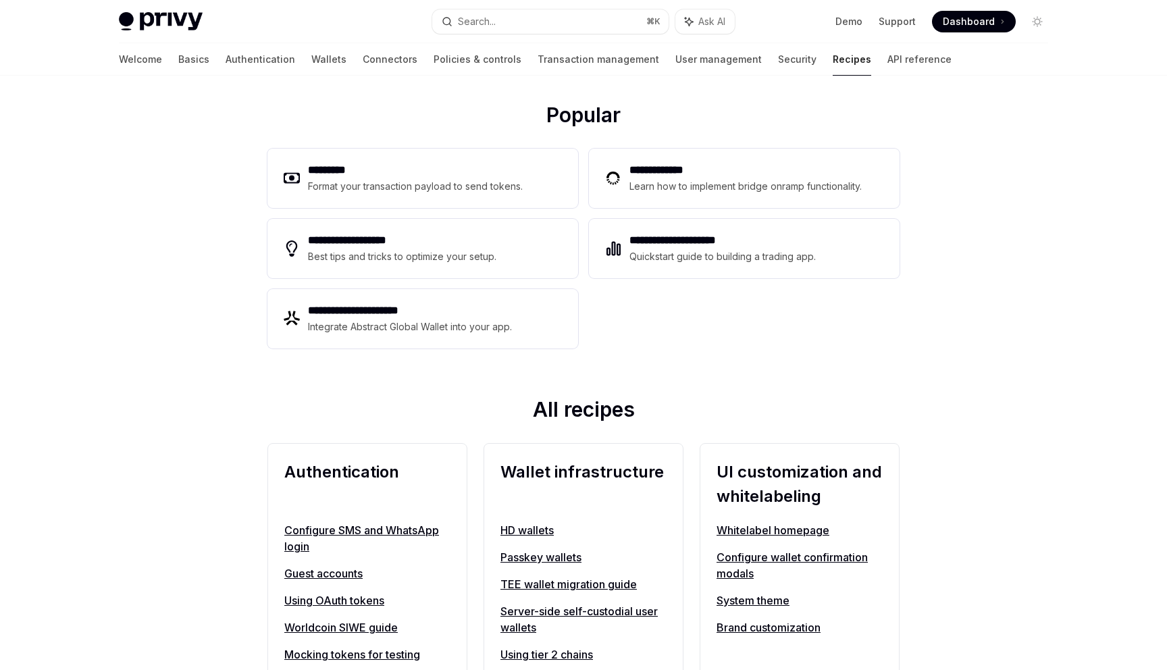
scroll to position [97, 0]
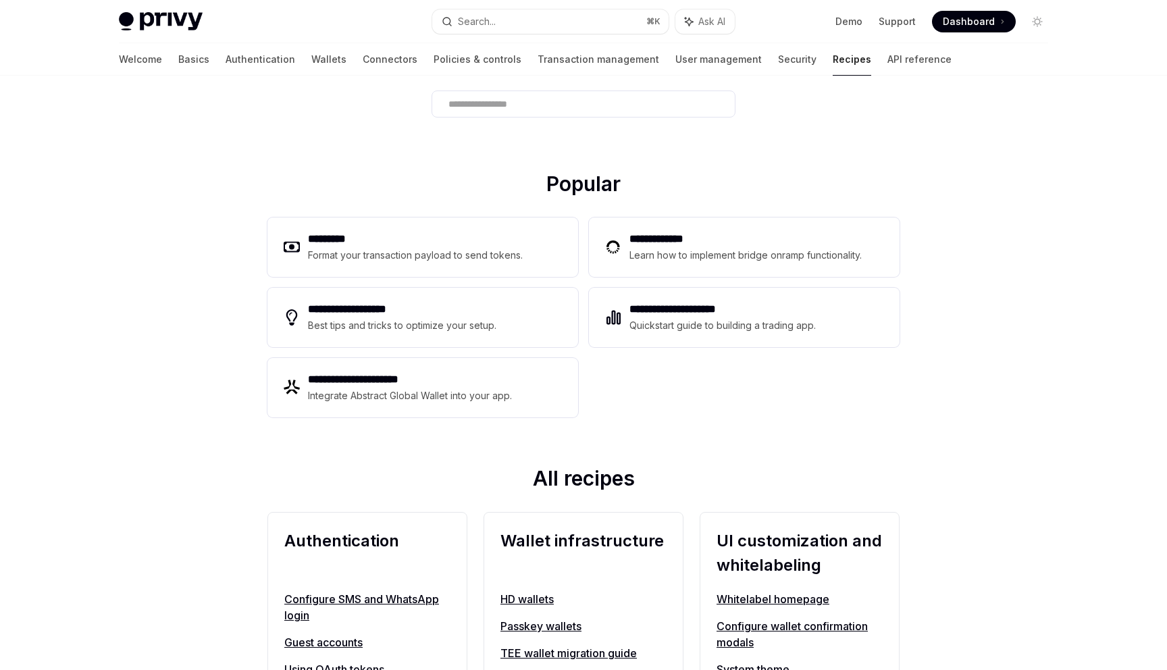
click at [991, 91] on div "Recipes" at bounding box center [583, 74] width 1167 height 193
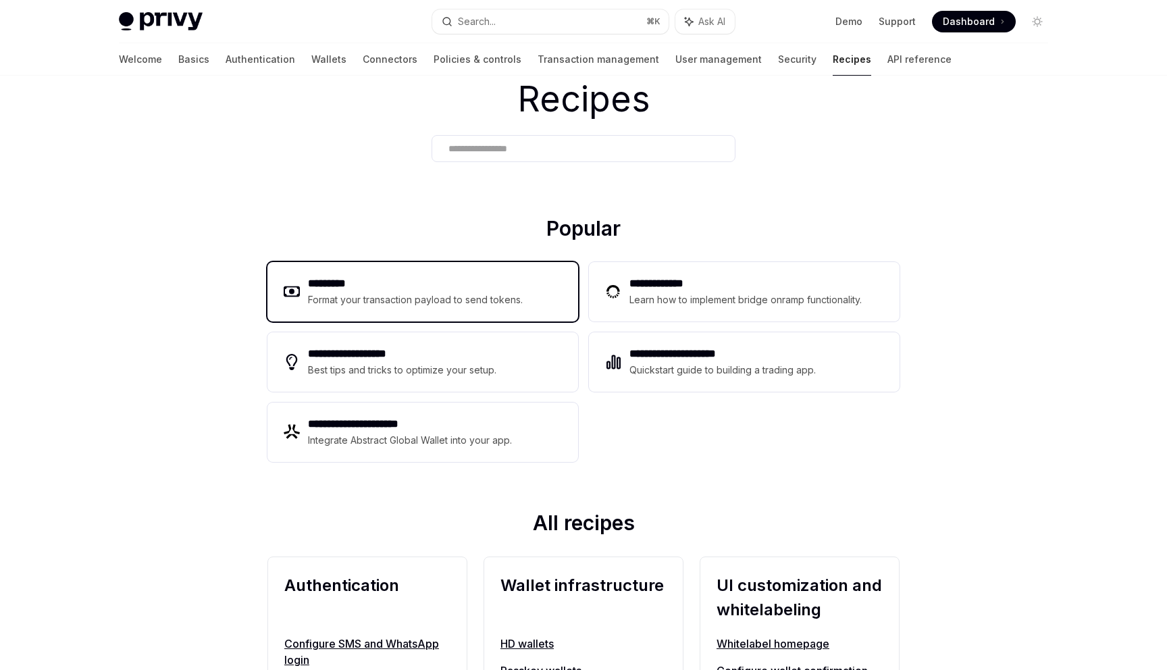
scroll to position [0, 0]
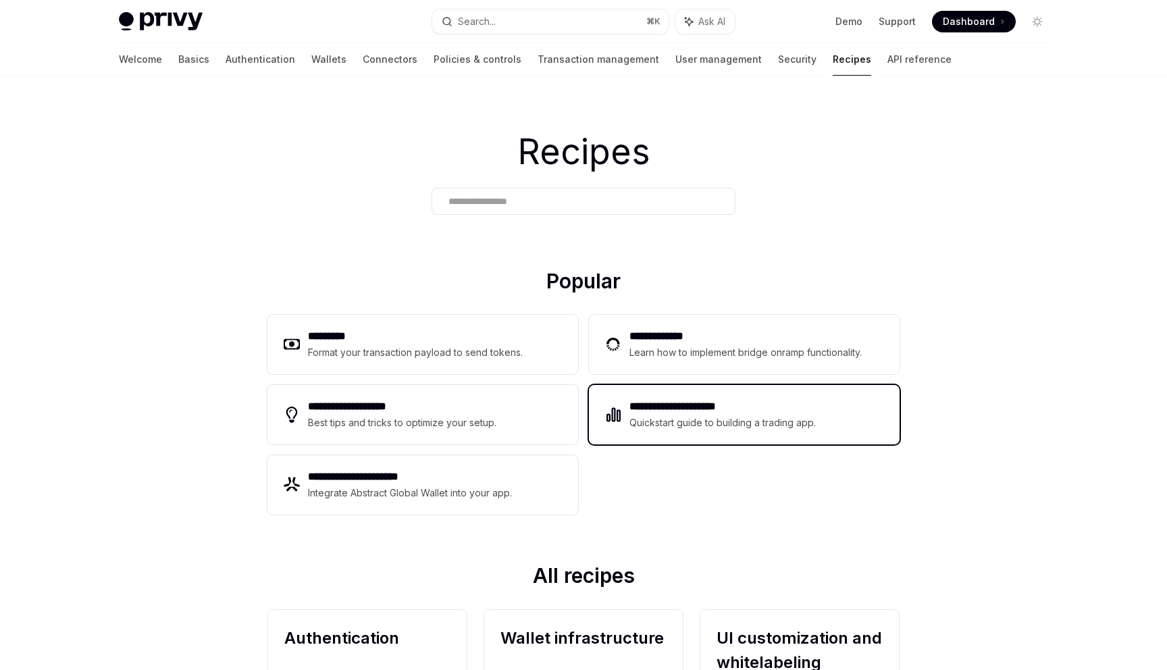
click at [748, 419] on div "Quickstart guide to building a trading app." at bounding box center [723, 423] width 187 height 16
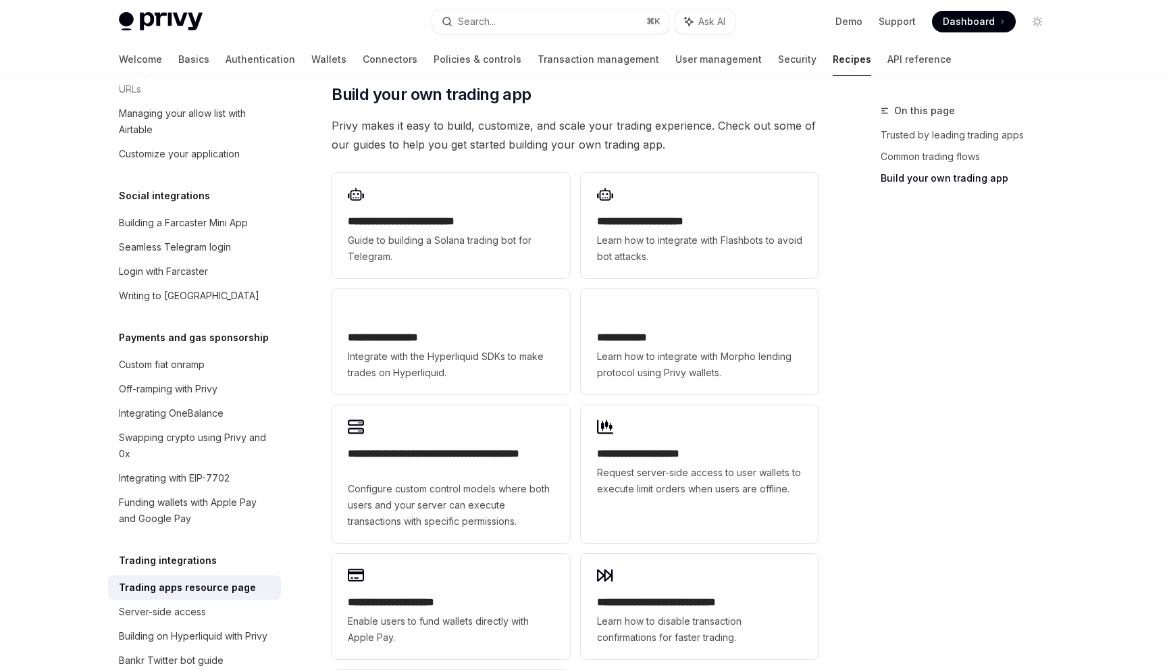
scroll to position [846, 0]
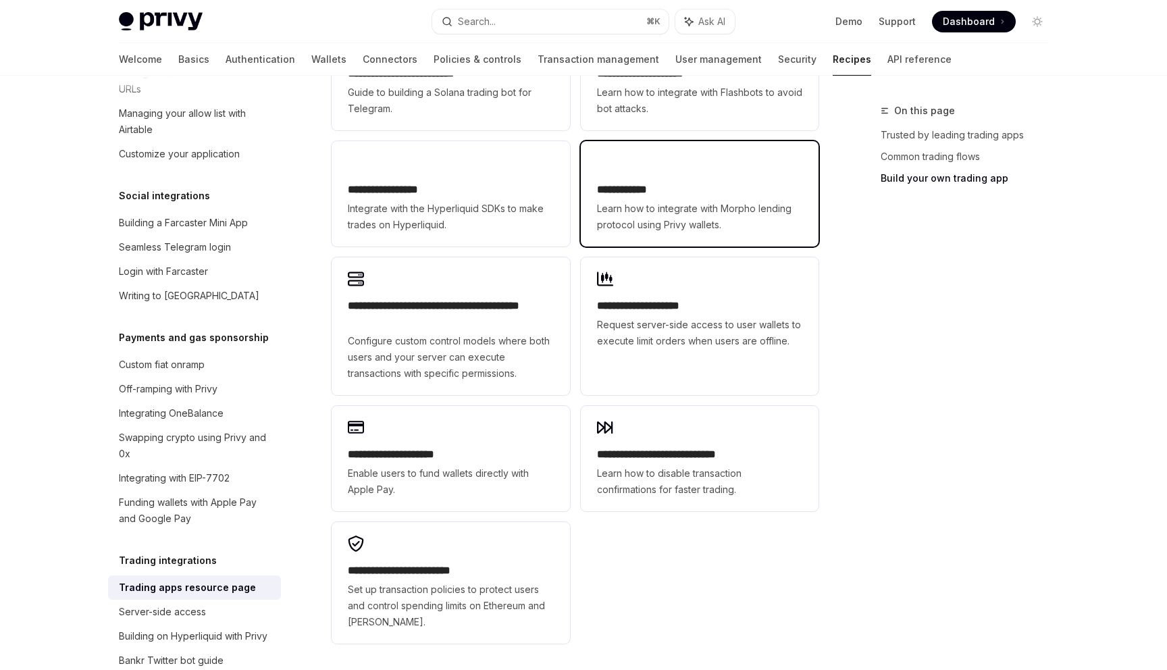
click at [638, 182] on div "**********" at bounding box center [699, 207] width 205 height 51
type textarea "*"
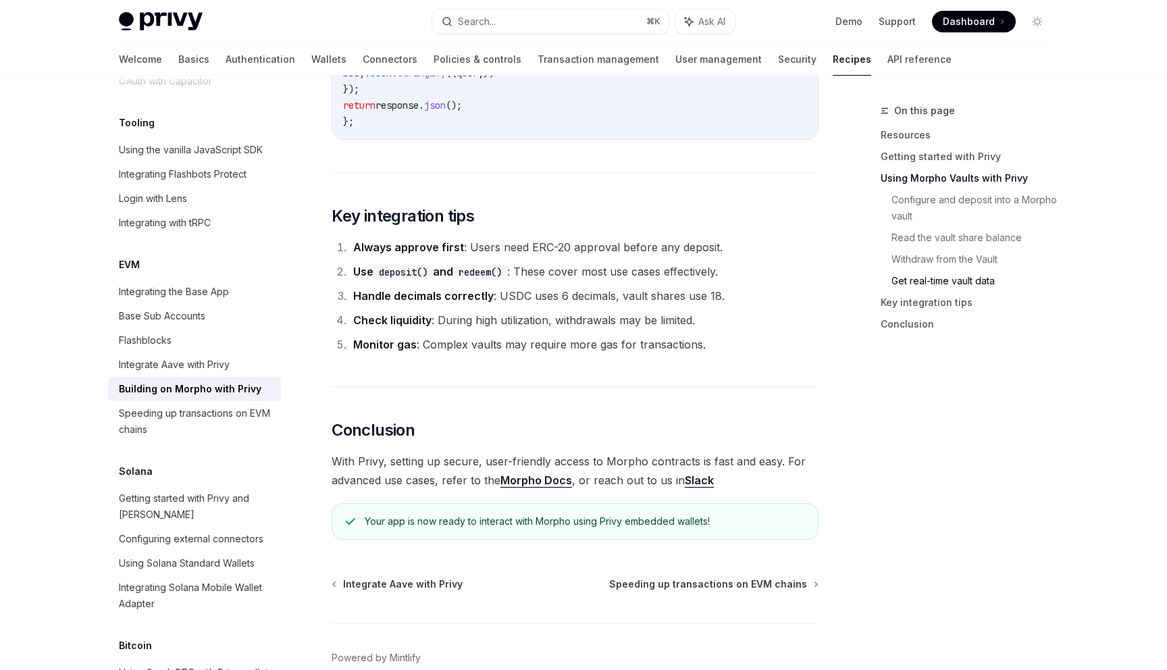
scroll to position [3279, 0]
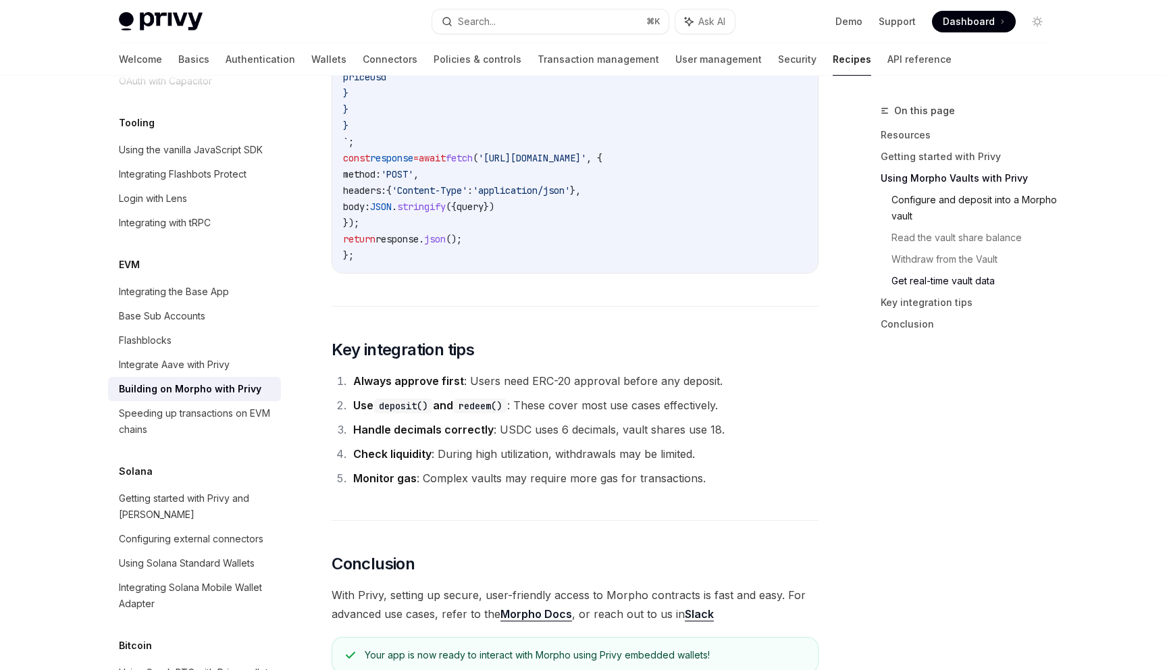
click at [914, 206] on link "Configure and deposit into a Morpho vault" at bounding box center [976, 208] width 168 height 38
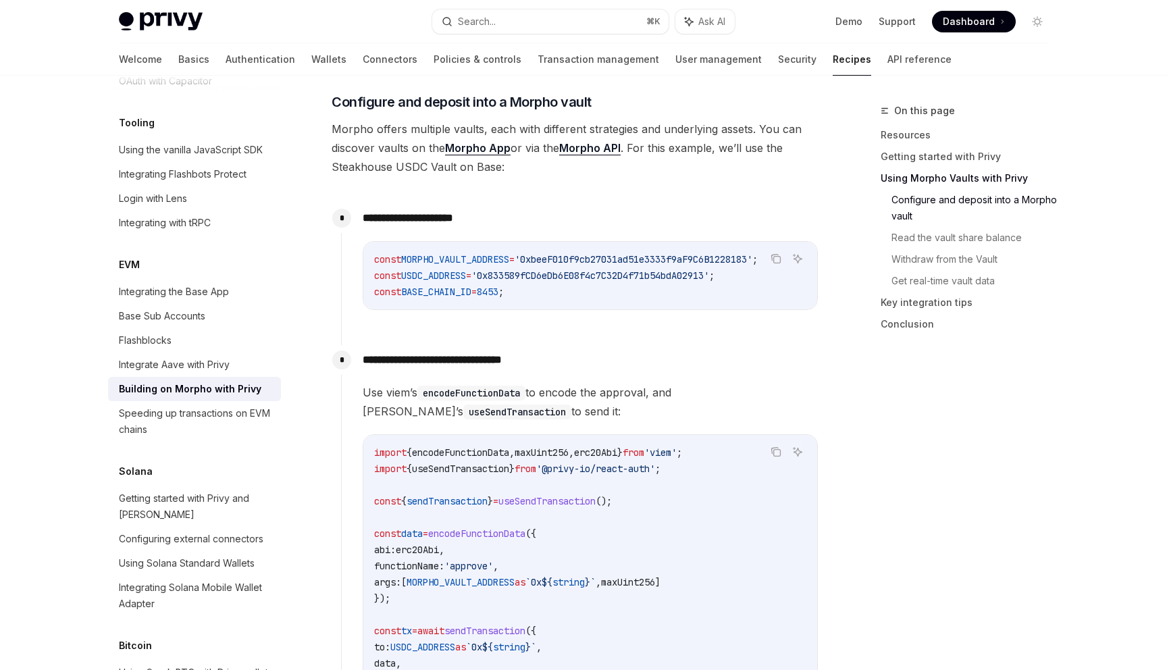
scroll to position [696, 0]
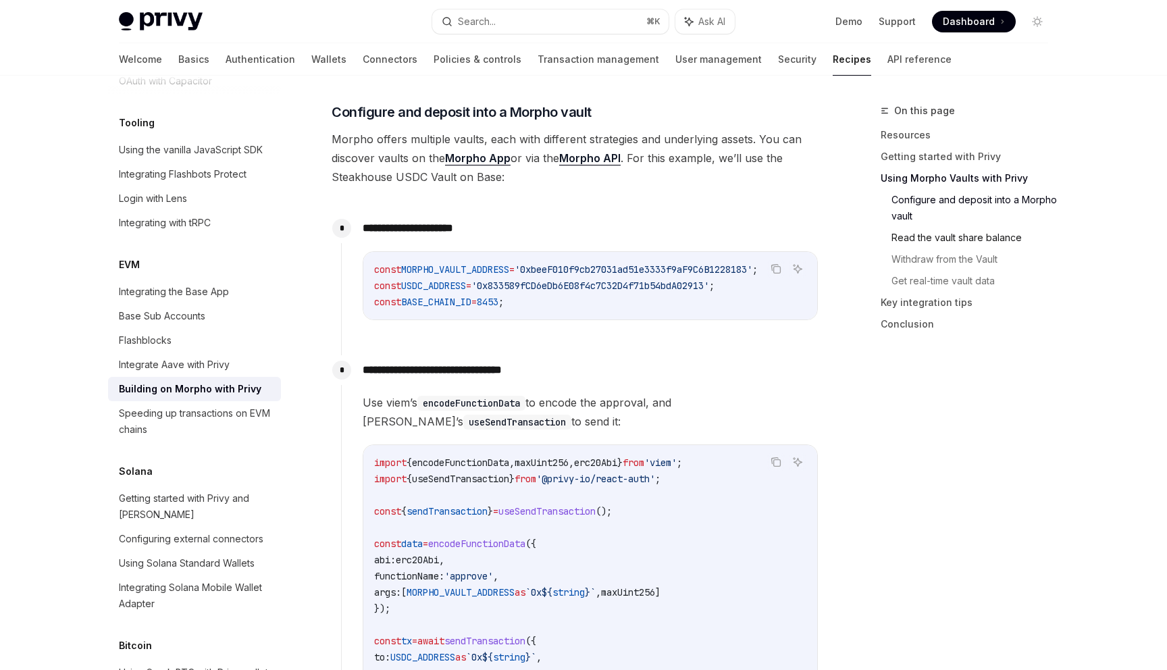
click at [920, 233] on link "Read the vault share balance" at bounding box center [976, 238] width 168 height 22
